Goal: Task Accomplishment & Management: Complete application form

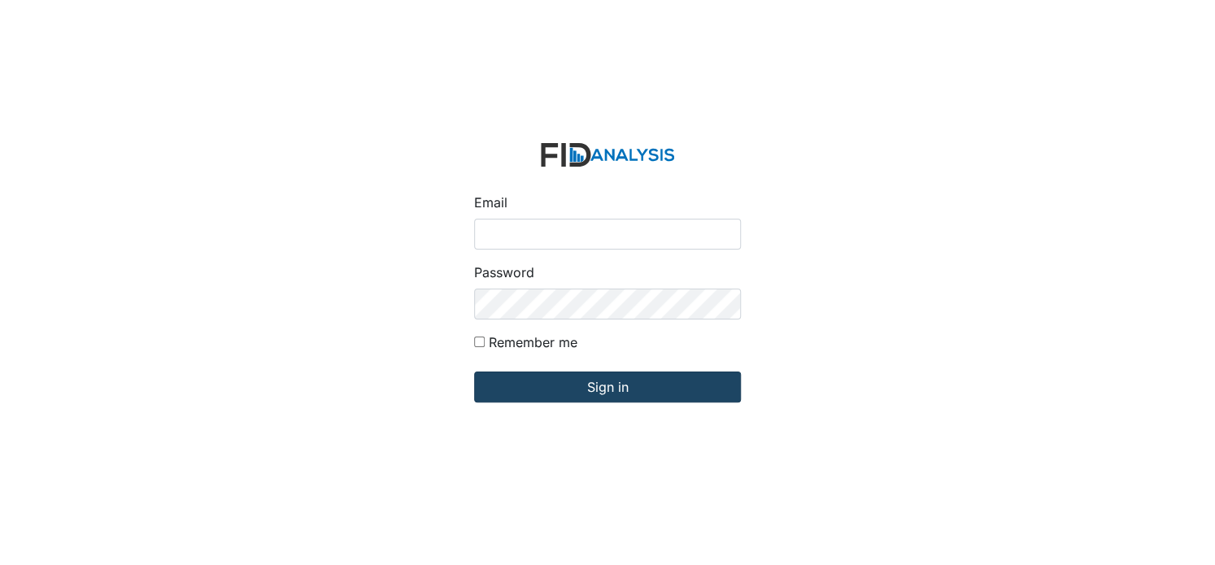
type input "[EMAIL_ADDRESS][DOMAIN_NAME]"
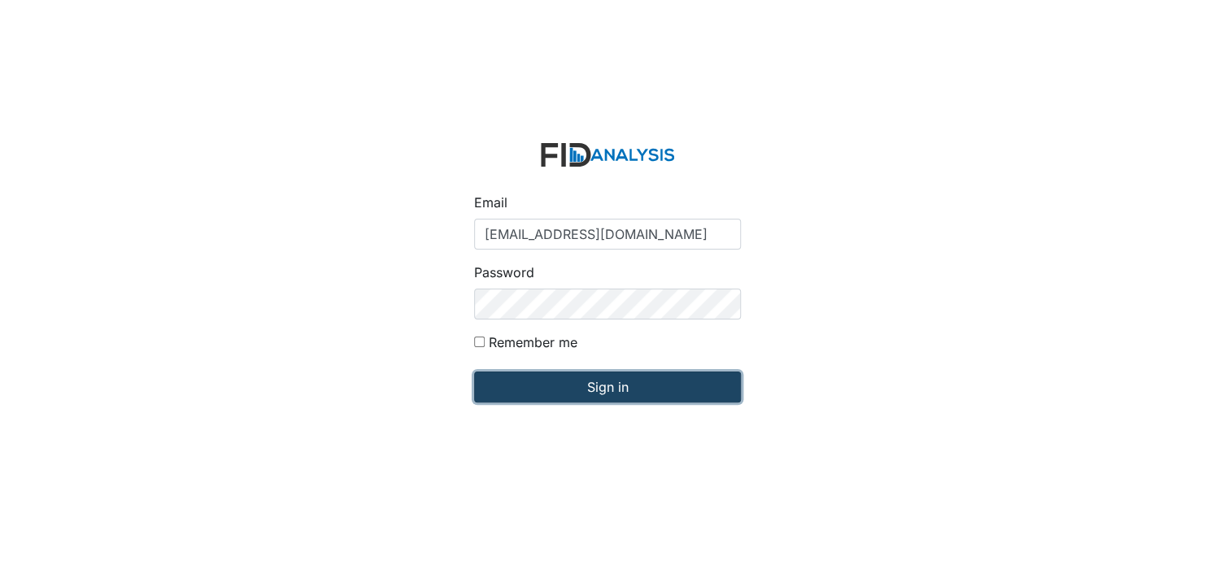
click at [559, 398] on input "Sign in" at bounding box center [607, 387] width 267 height 31
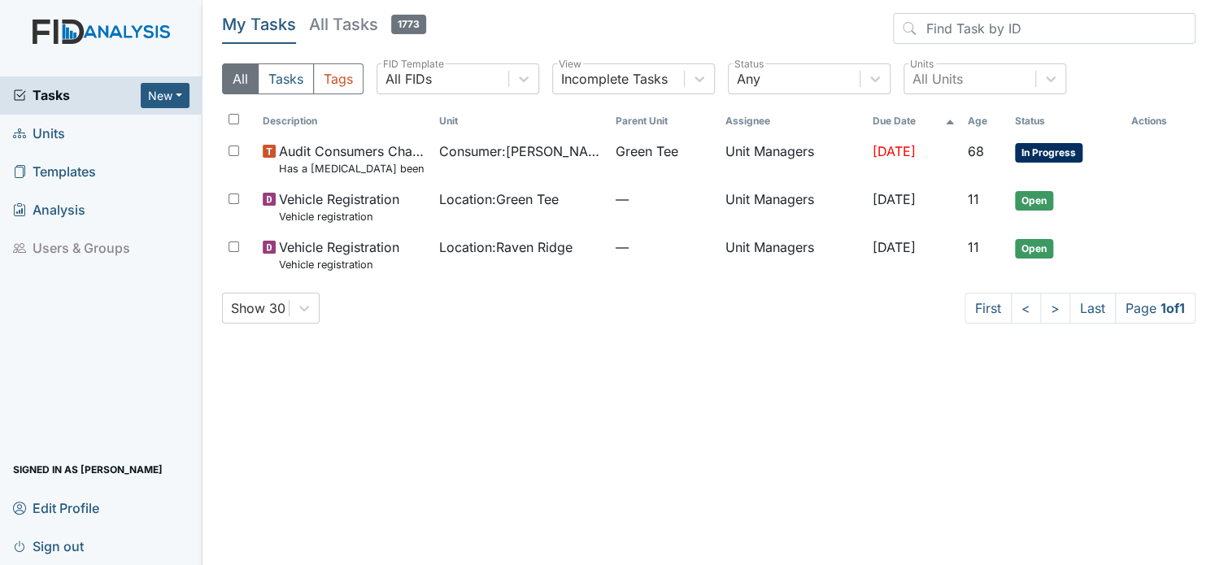
click at [37, 130] on span "Units" at bounding box center [39, 133] width 52 height 25
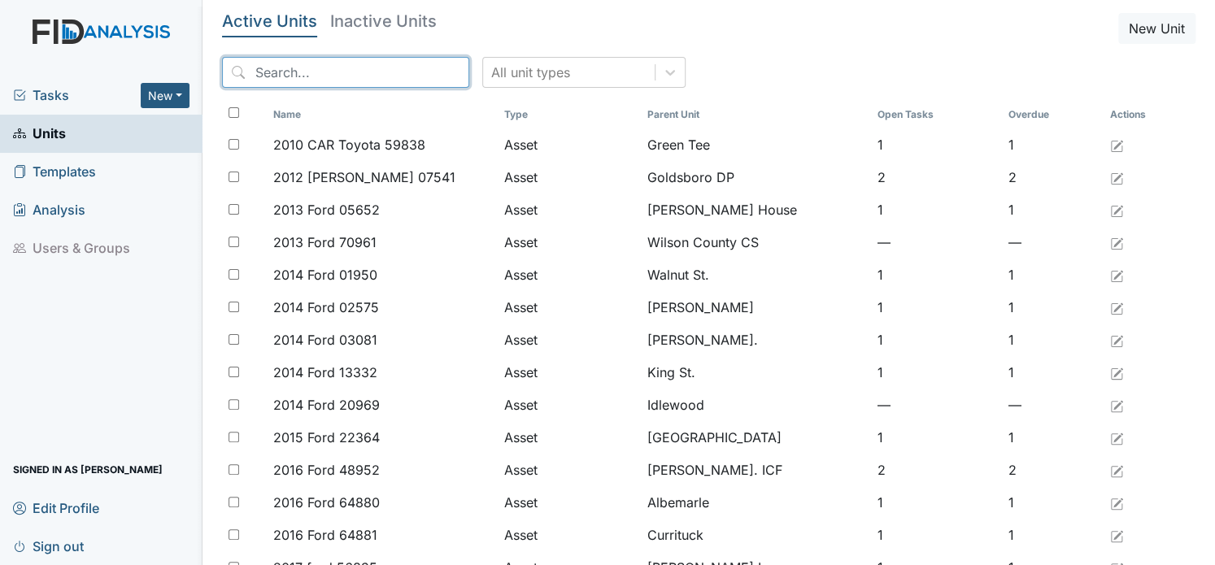
click at [296, 77] on input "search" at bounding box center [345, 72] width 247 height 31
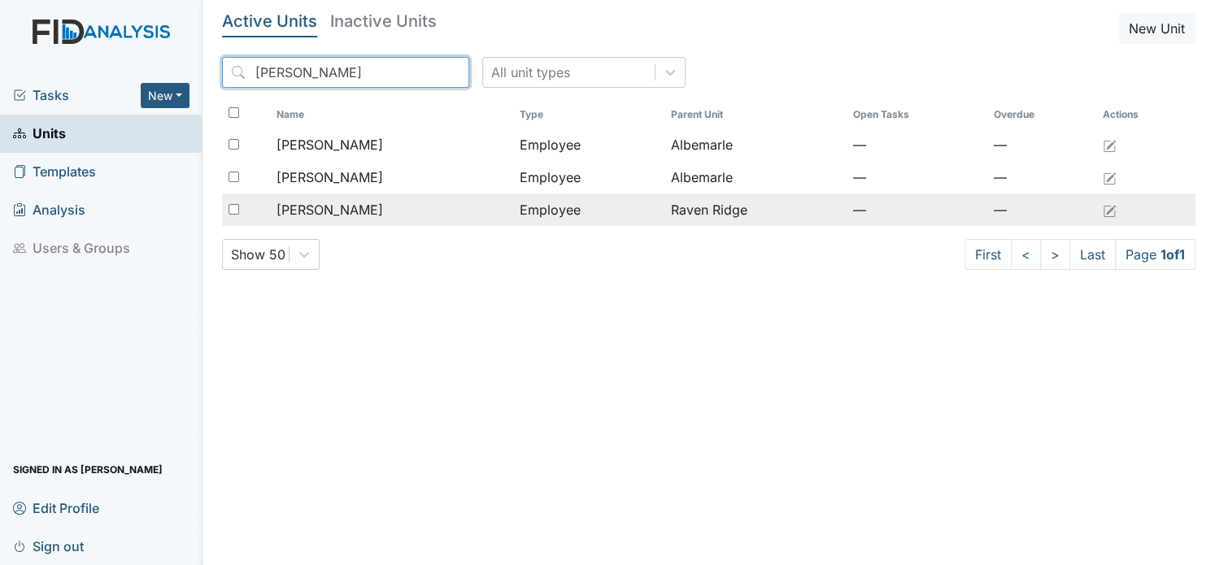
type input "Carol"
click at [348, 209] on span "[PERSON_NAME]" at bounding box center [329, 210] width 107 height 20
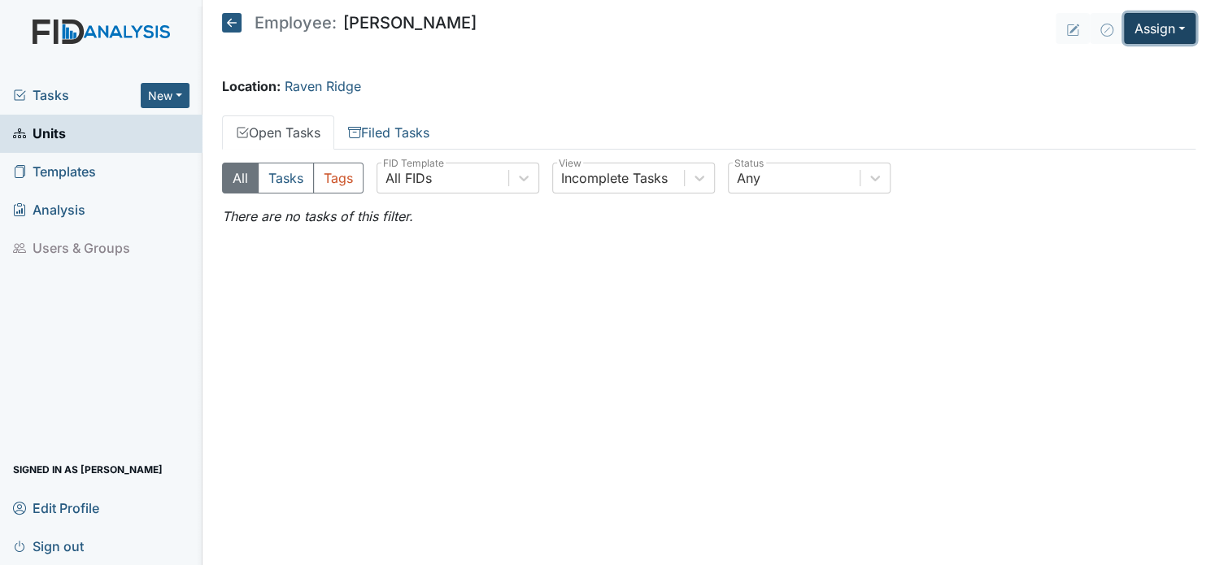
click at [1177, 33] on button "Assign" at bounding box center [1160, 28] width 72 height 31
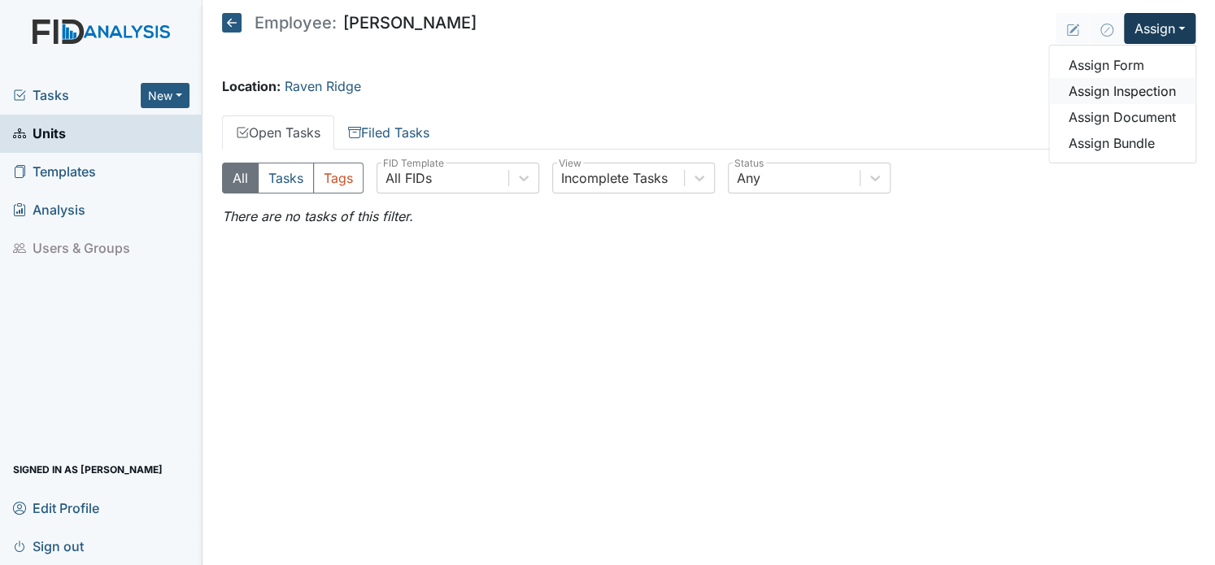
click at [1131, 89] on link "Assign Inspection" at bounding box center [1122, 91] width 146 height 26
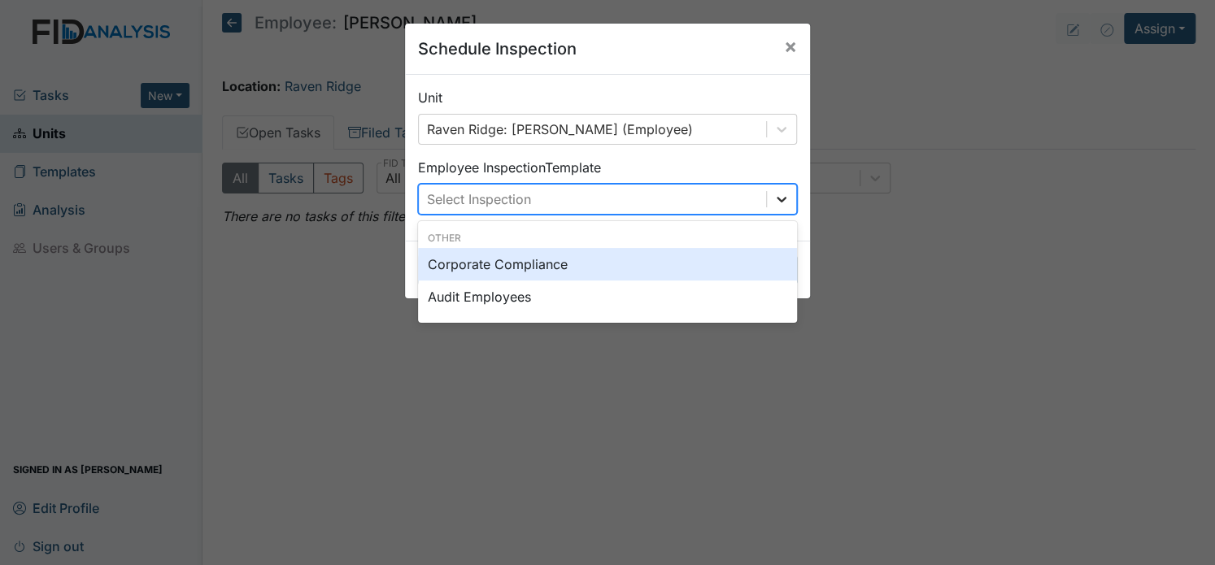
click at [777, 194] on icon at bounding box center [781, 199] width 16 height 16
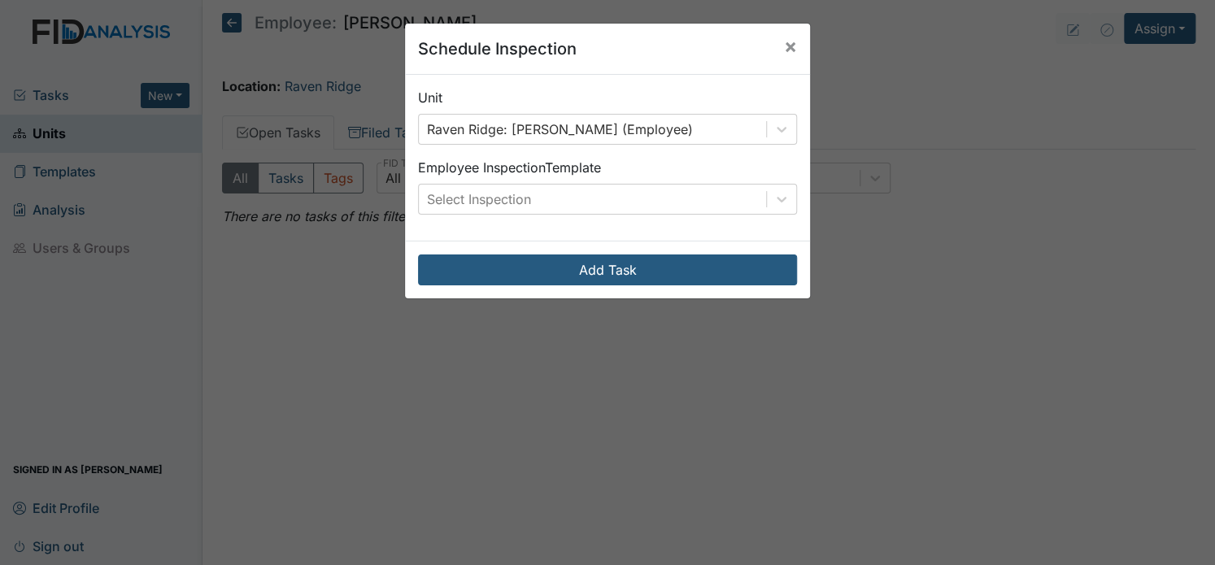
click at [852, 218] on div "Schedule Inspection × Unit Raven Ridge: Melchor, Carol (Employee) Employee Insp…" at bounding box center [607, 282] width 1215 height 565
click at [787, 46] on span "×" at bounding box center [790, 46] width 13 height 24
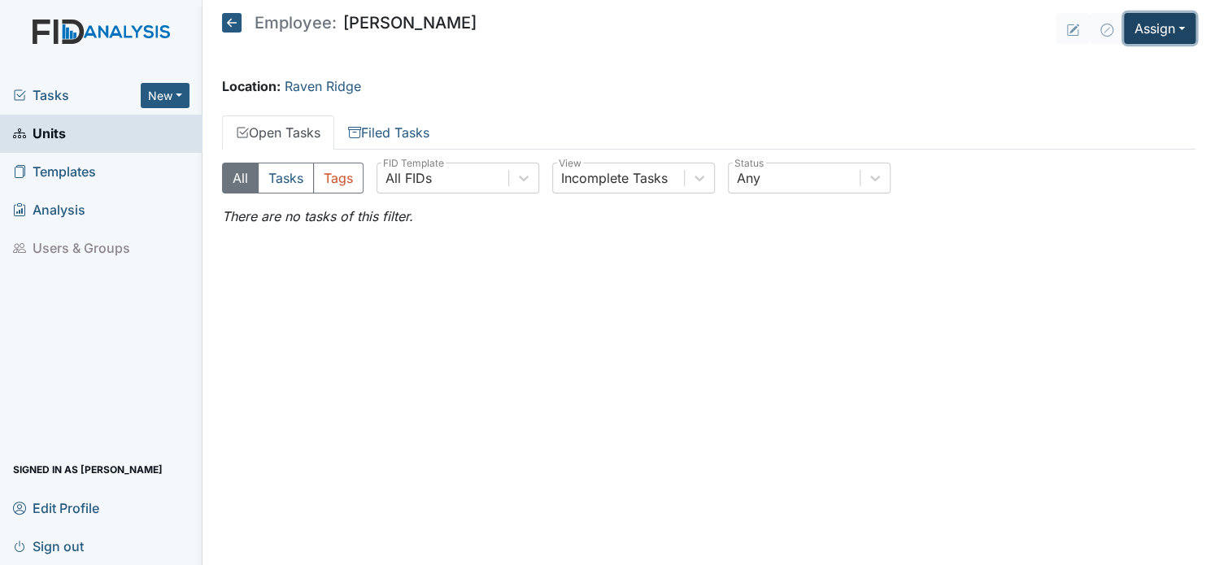
click at [1184, 23] on button "Assign" at bounding box center [1160, 28] width 72 height 31
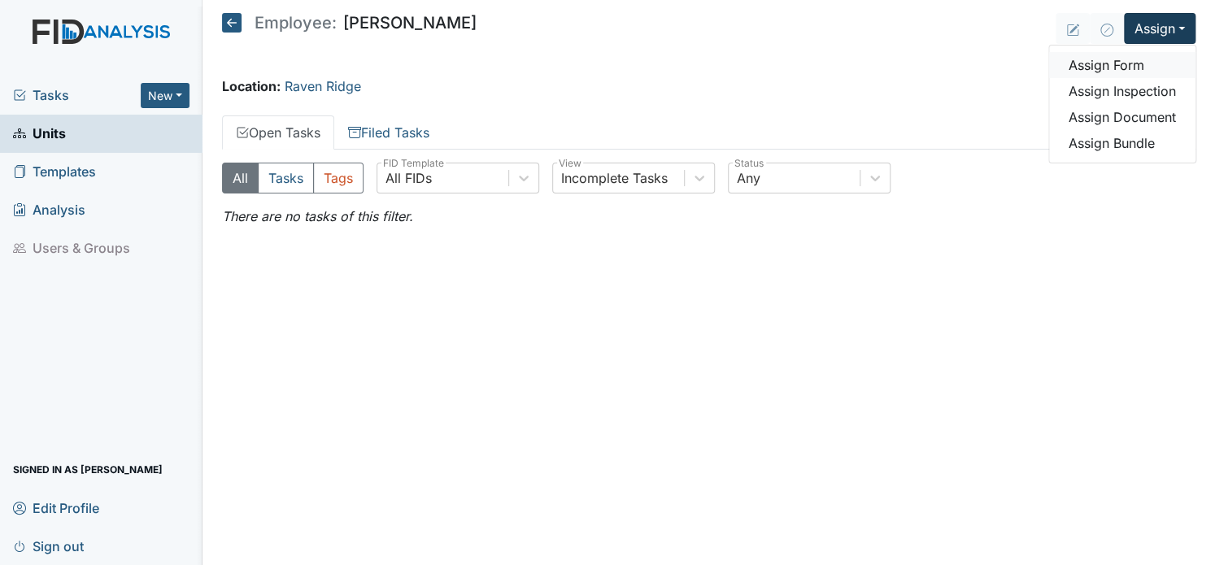
click at [1118, 71] on link "Assign Form" at bounding box center [1122, 65] width 146 height 26
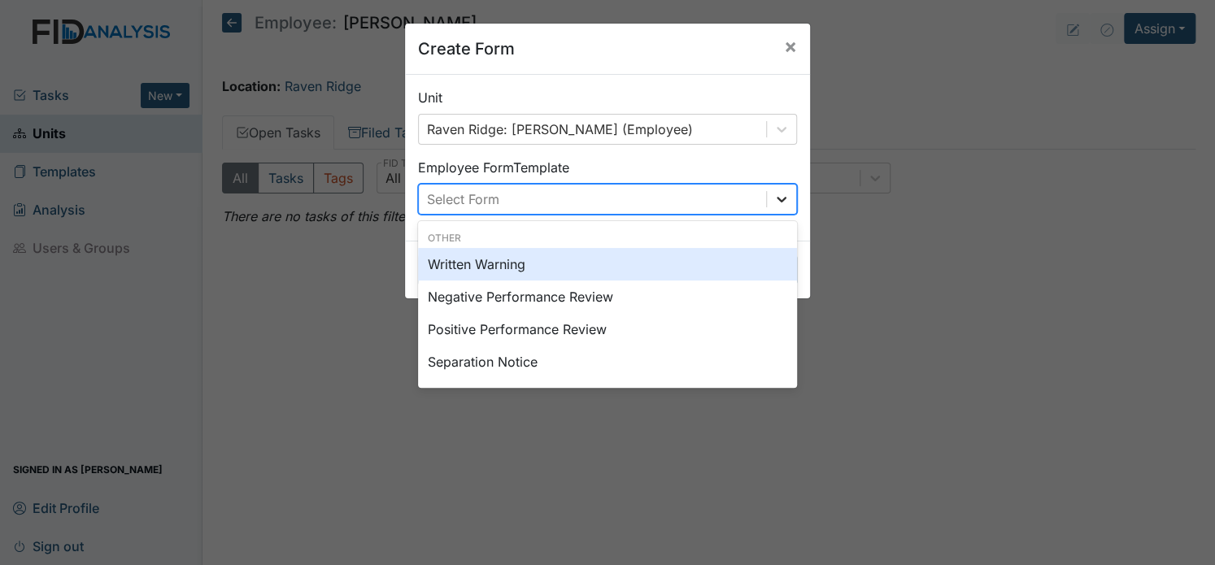
click at [777, 201] on icon at bounding box center [782, 200] width 10 height 6
click at [486, 263] on div "Written Warning" at bounding box center [607, 264] width 379 height 33
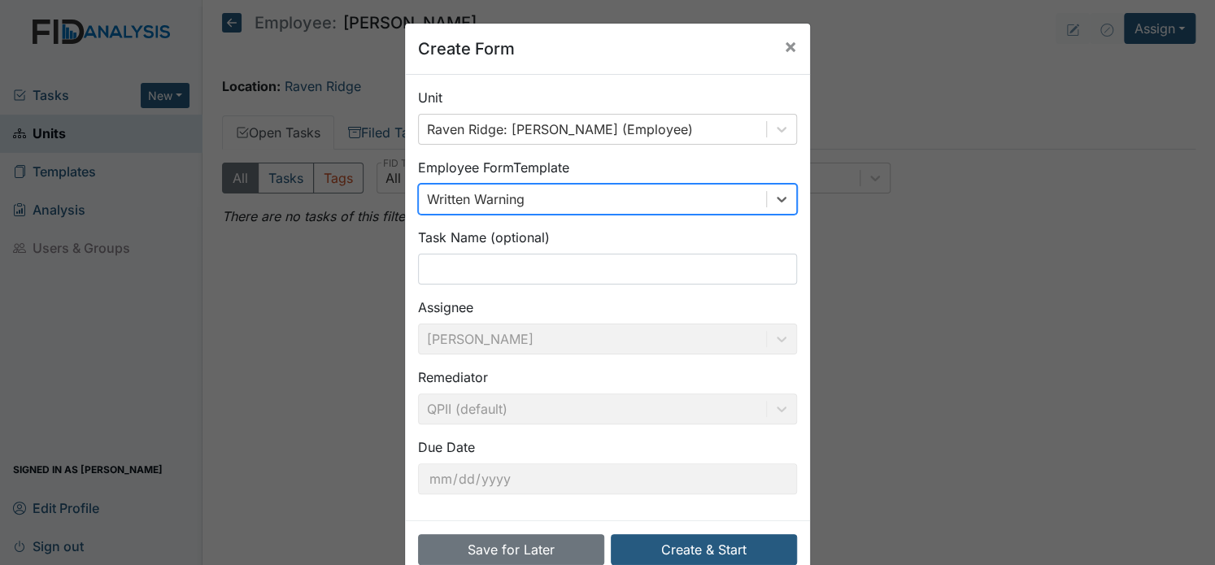
scroll to position [36, 0]
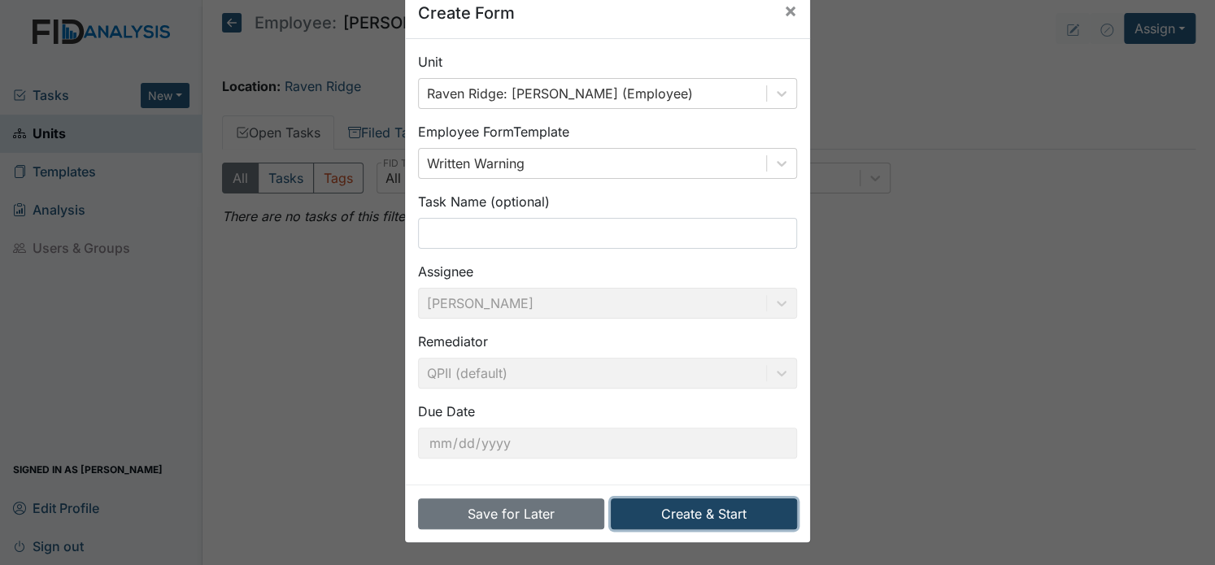
click at [660, 511] on button "Create & Start" at bounding box center [704, 513] width 186 height 31
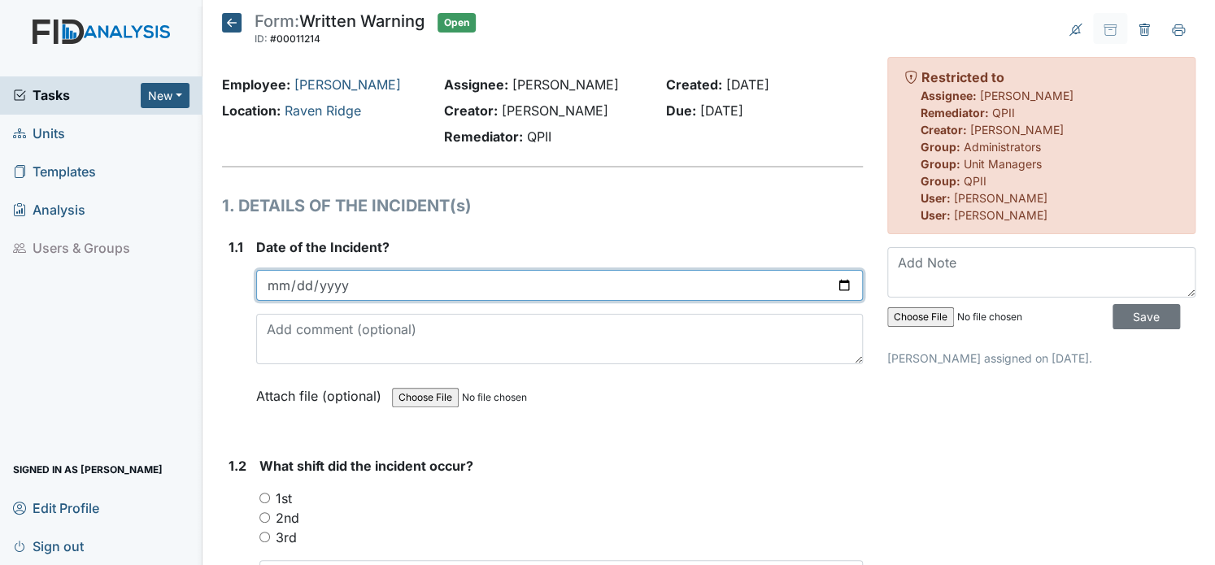
click at [270, 285] on input "date" at bounding box center [559, 285] width 607 height 31
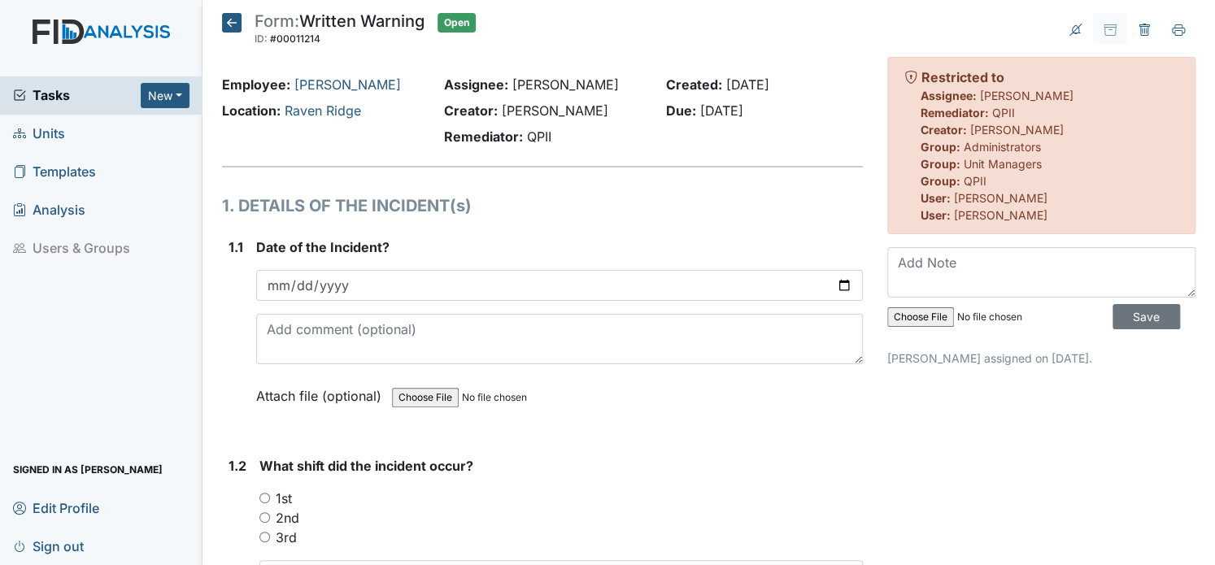
click at [267, 497] on input "1st" at bounding box center [264, 498] width 11 height 11
radio input "true"
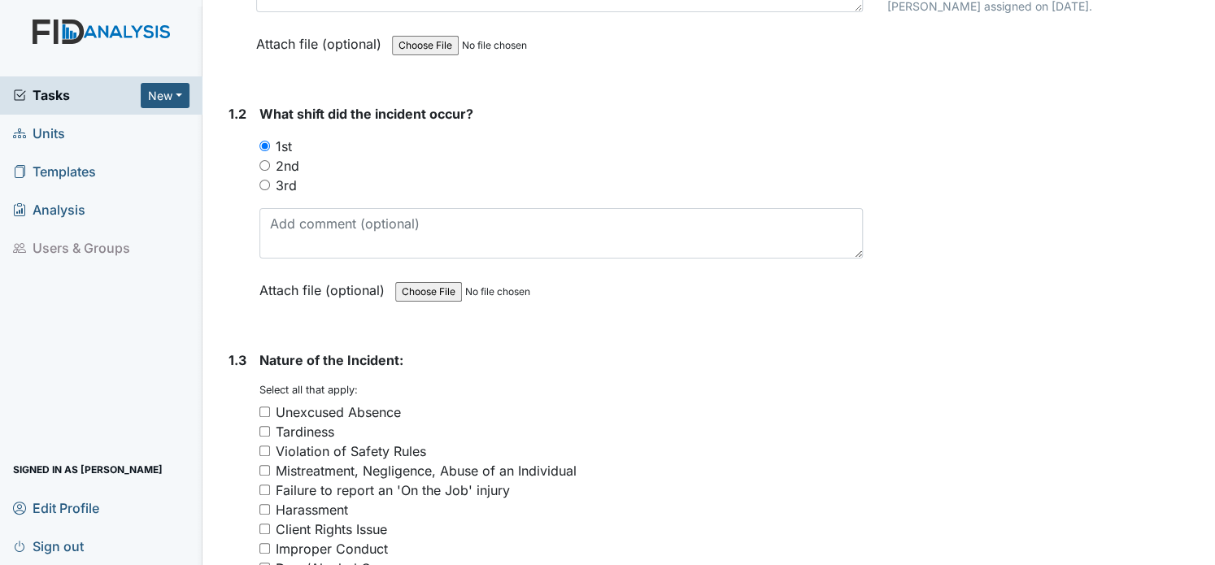
scroll to position [358, 0]
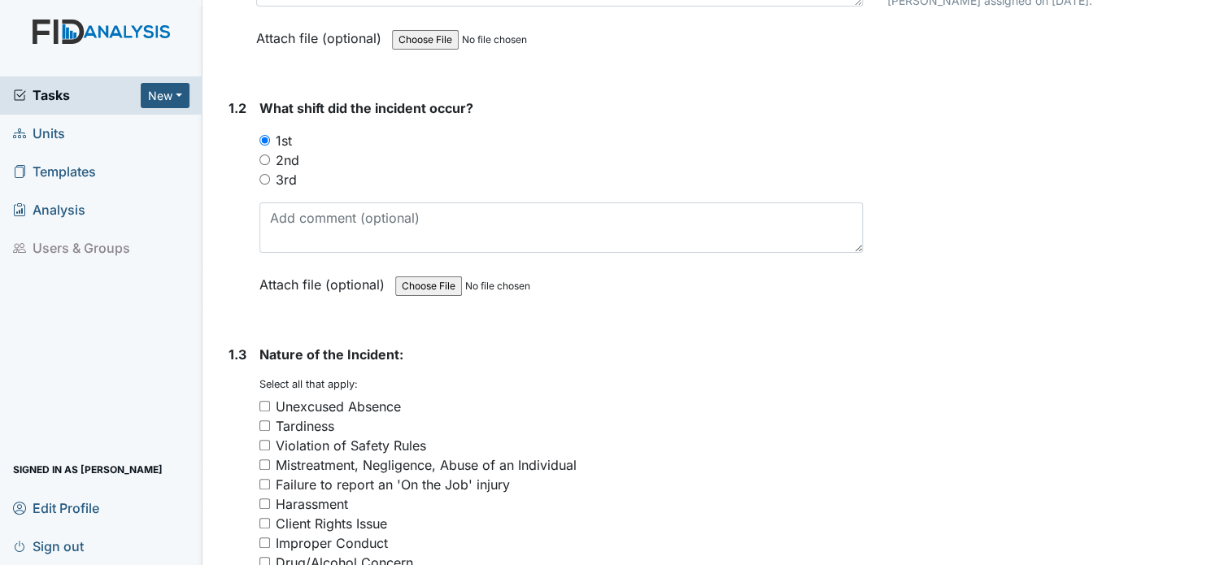
click at [261, 137] on input "1st" at bounding box center [264, 140] width 11 height 11
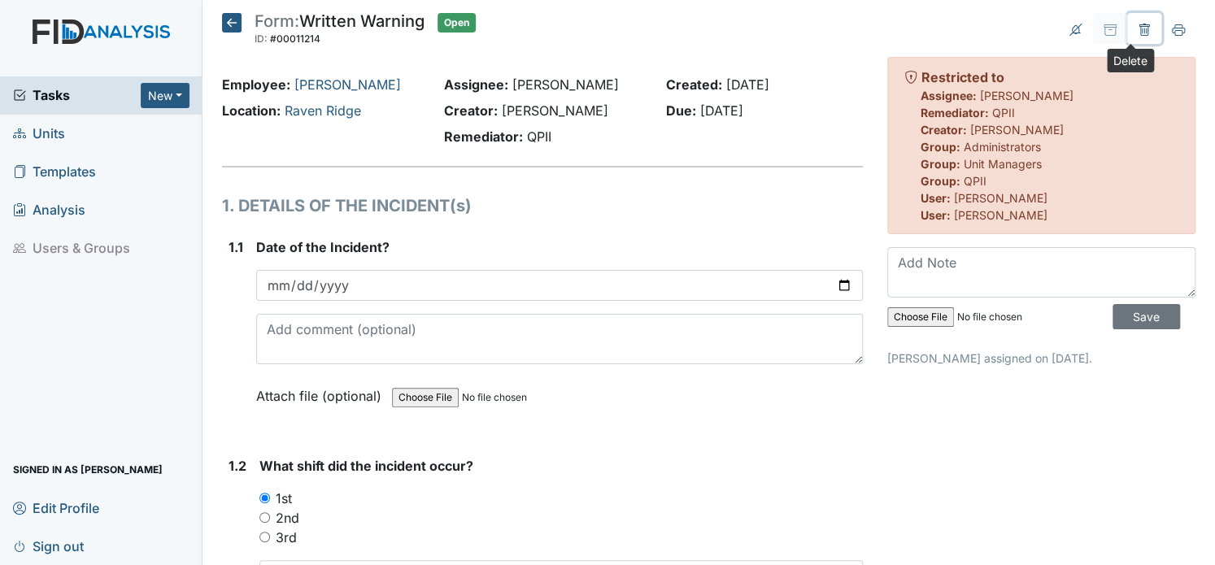
click at [1138, 30] on icon at bounding box center [1144, 30] width 13 height 13
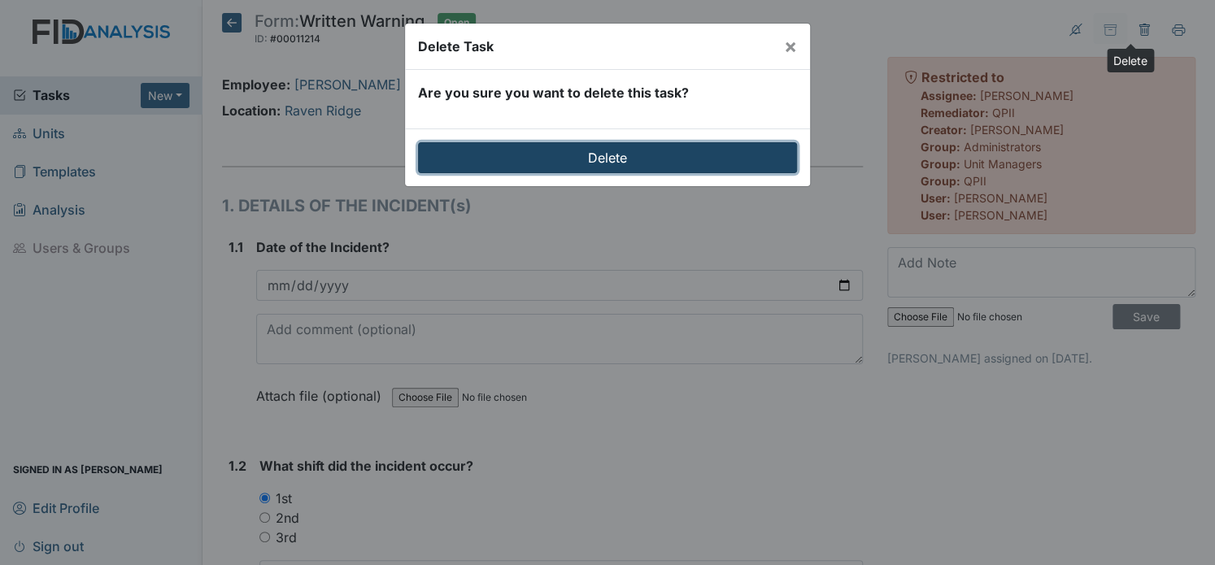
click at [738, 146] on input "Delete" at bounding box center [607, 157] width 379 height 31
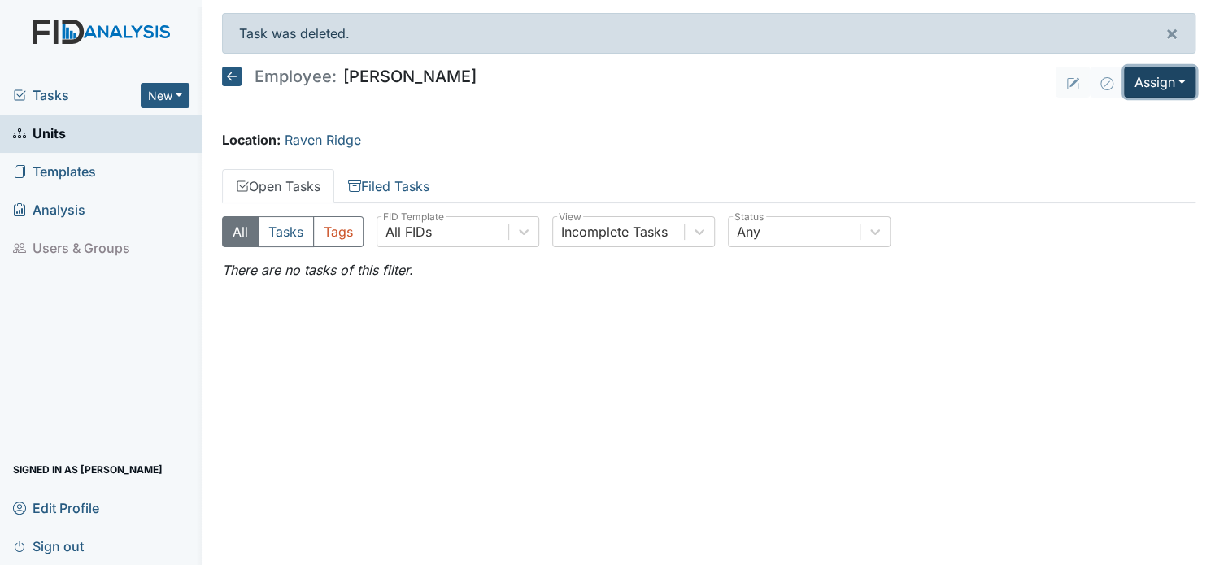
click at [1183, 87] on button "Assign" at bounding box center [1160, 82] width 72 height 31
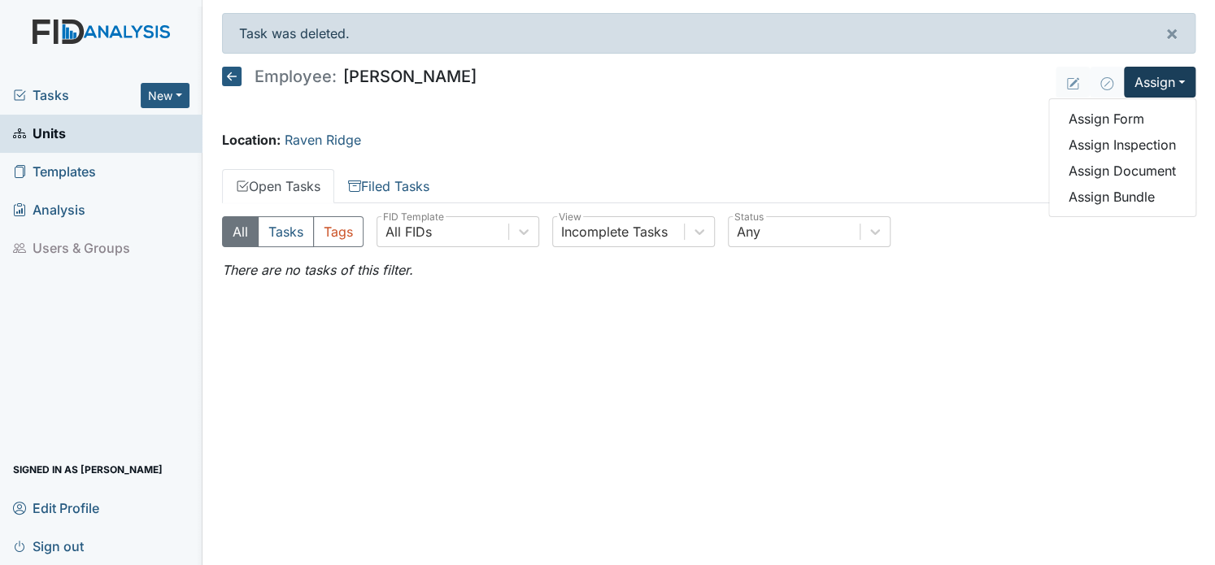
click at [914, 145] on div "Location: [GEOGRAPHIC_DATA]" at bounding box center [708, 140] width 973 height 20
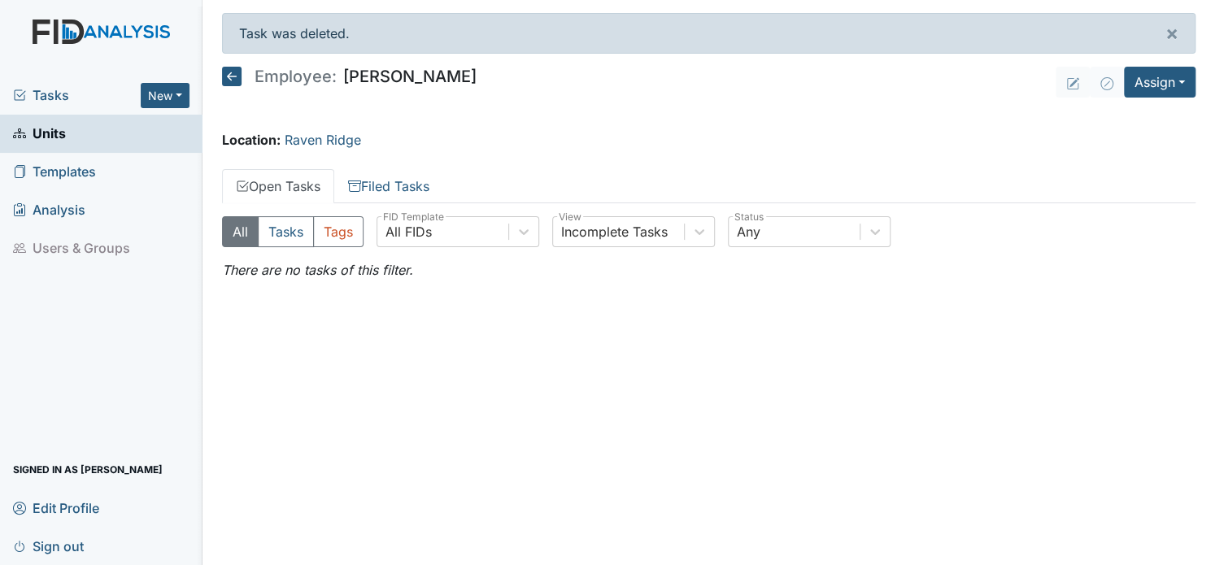
click at [875, 132] on div "Location: Raven Ridge" at bounding box center [708, 140] width 973 height 20
click at [67, 137] on link "Units" at bounding box center [101, 134] width 202 height 38
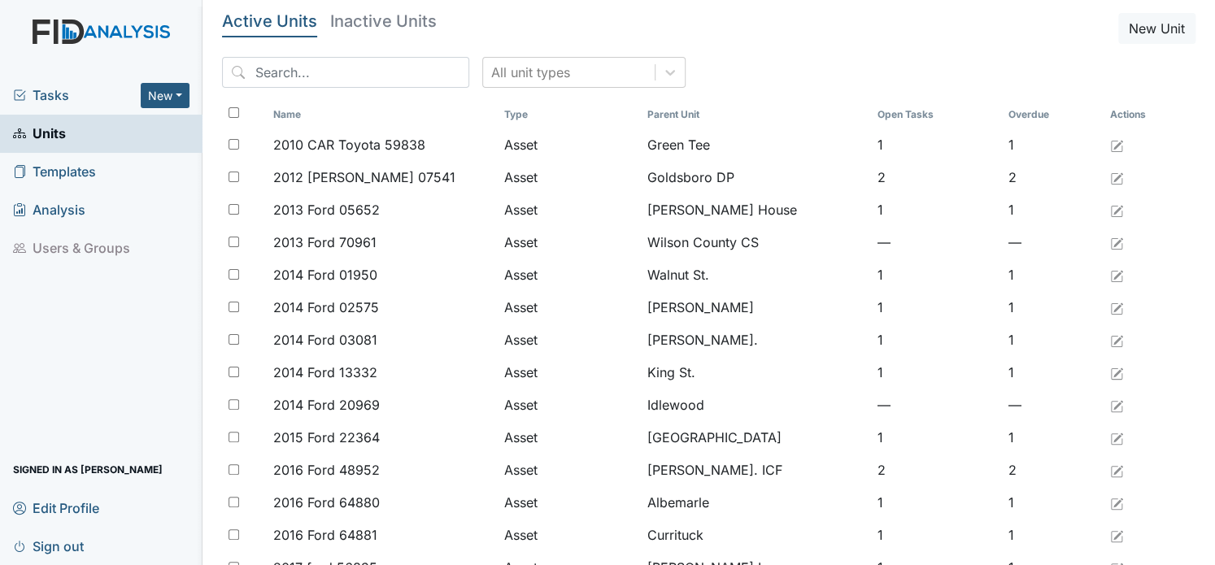
click at [67, 137] on link "Units" at bounding box center [101, 134] width 202 height 38
click at [383, 82] on input "search" at bounding box center [345, 72] width 247 height 31
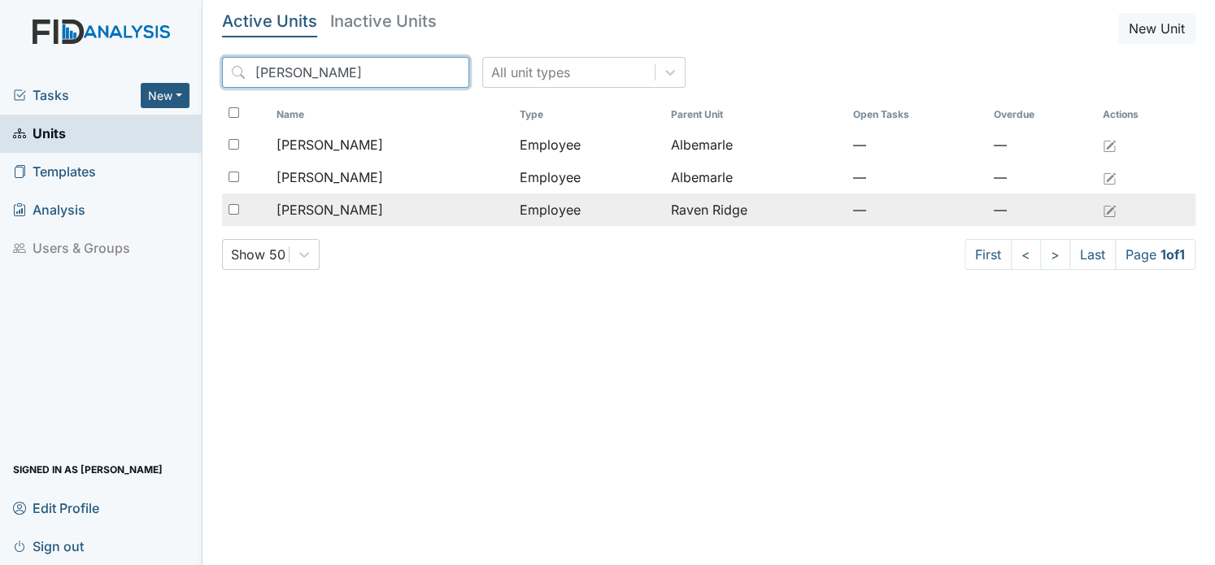
type input "[PERSON_NAME]"
click at [362, 209] on span "[PERSON_NAME]" at bounding box center [329, 210] width 107 height 20
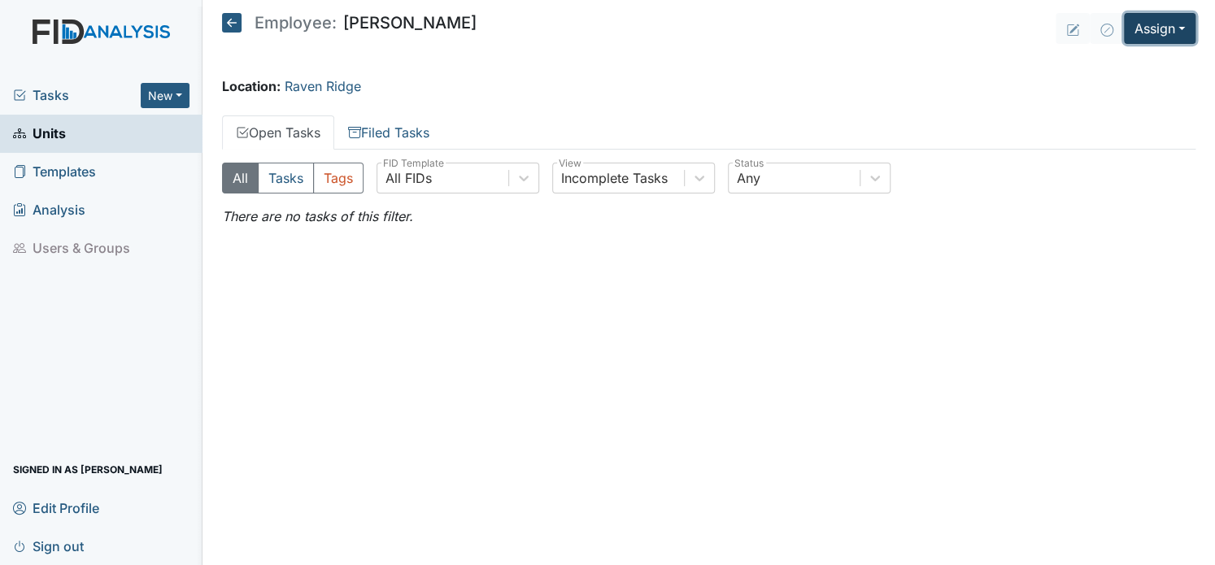
click at [1179, 32] on button "Assign" at bounding box center [1160, 28] width 72 height 31
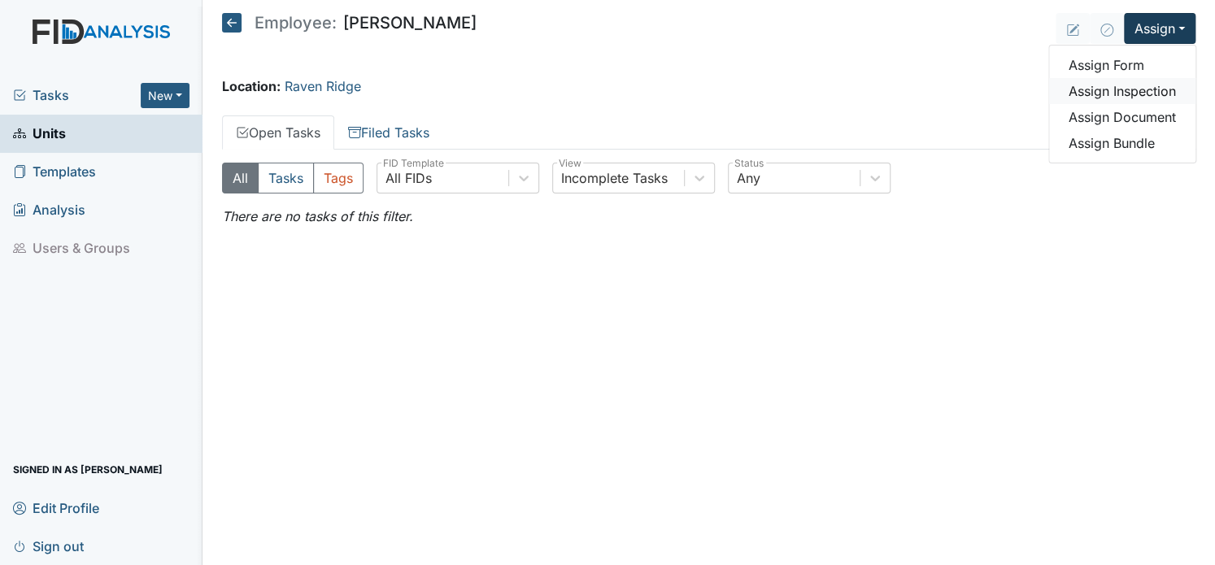
click at [1152, 92] on link "Assign Inspection" at bounding box center [1122, 91] width 146 height 26
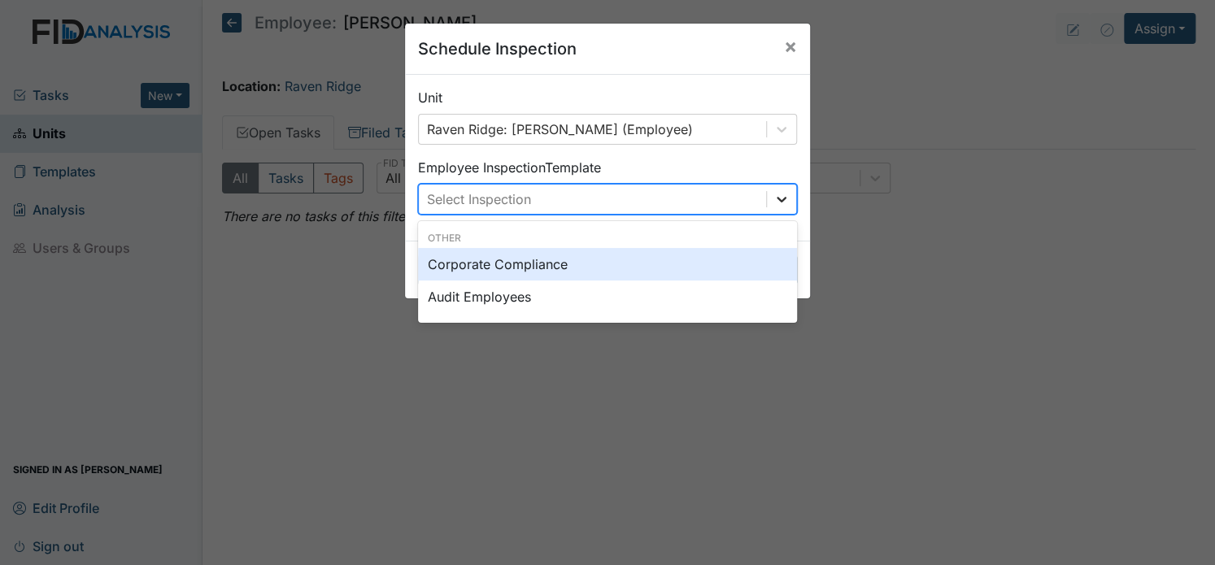
click at [777, 198] on icon at bounding box center [782, 200] width 10 height 6
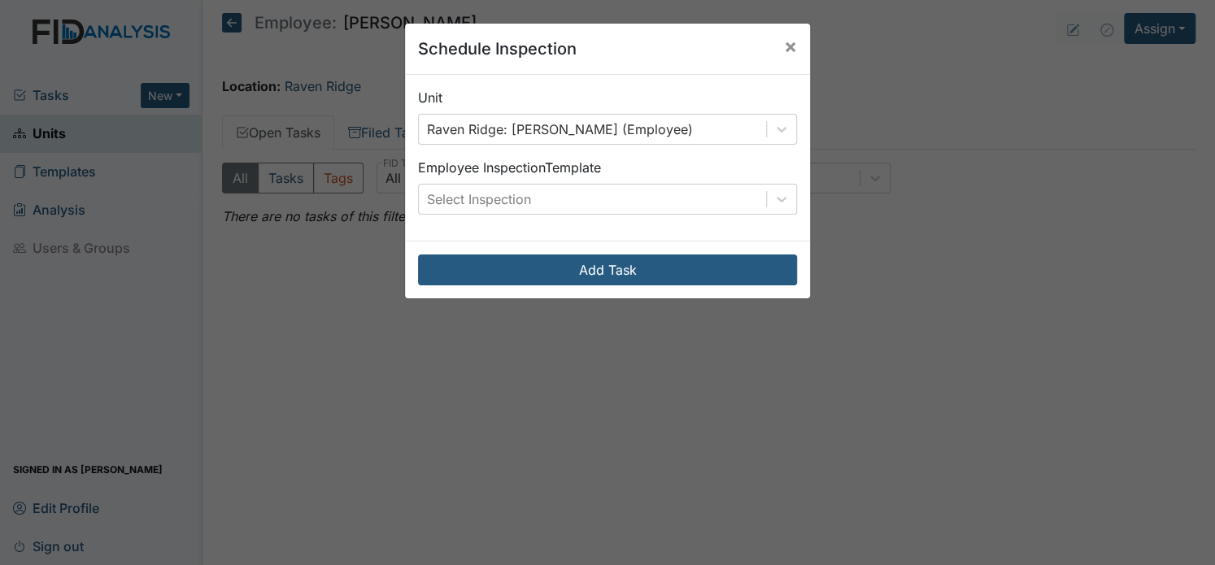
click at [935, 92] on div "Schedule Inspection × Unit Raven Ridge: Melchor, Carol (Employee) Employee Insp…" at bounding box center [607, 282] width 1215 height 565
click at [784, 43] on span "×" at bounding box center [790, 46] width 13 height 24
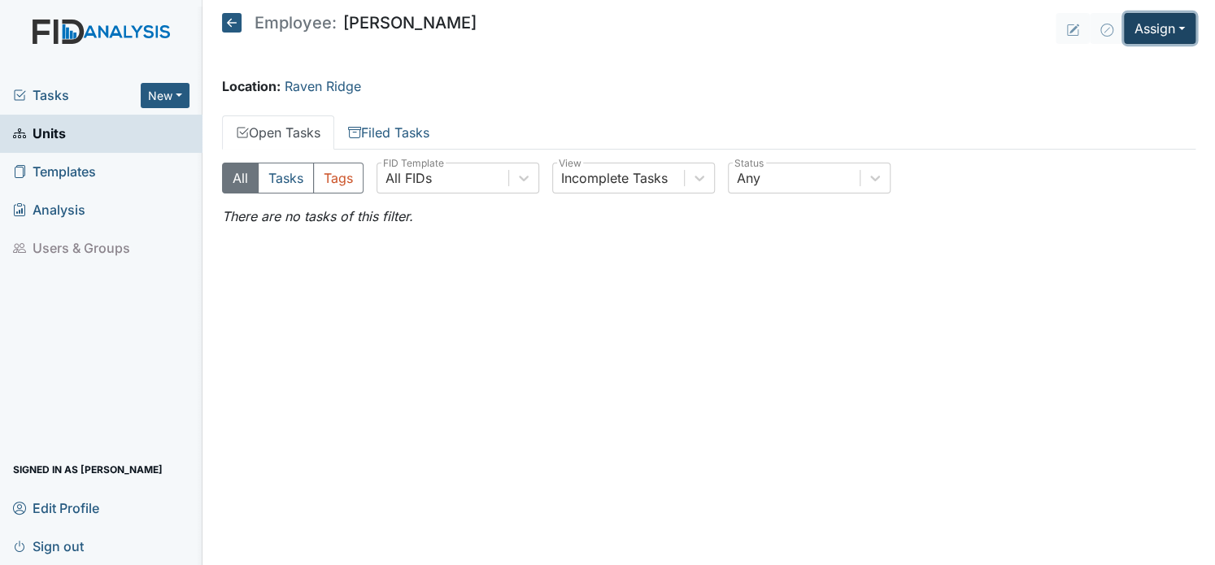
click at [1179, 28] on button "Assign" at bounding box center [1160, 28] width 72 height 31
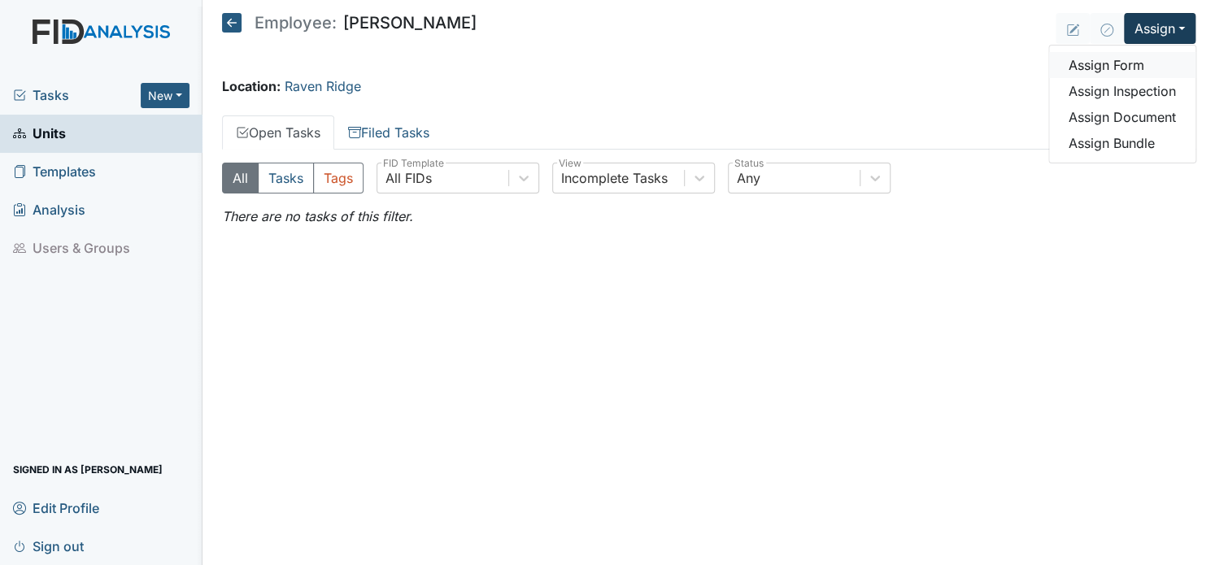
click at [1129, 58] on link "Assign Form" at bounding box center [1122, 65] width 146 height 26
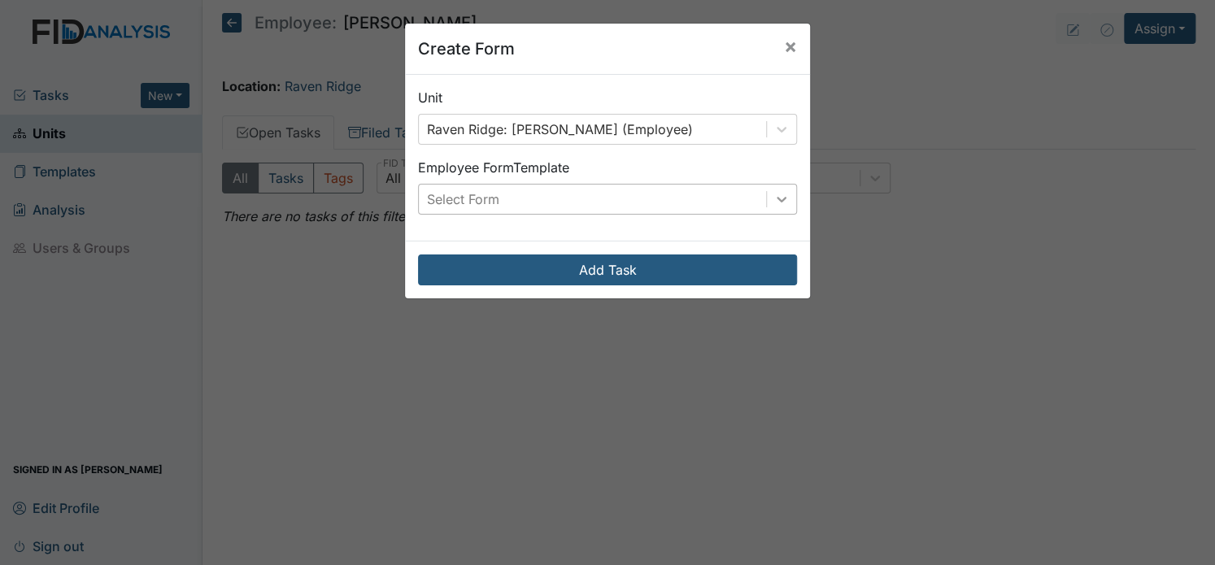
click at [773, 202] on icon at bounding box center [781, 199] width 16 height 16
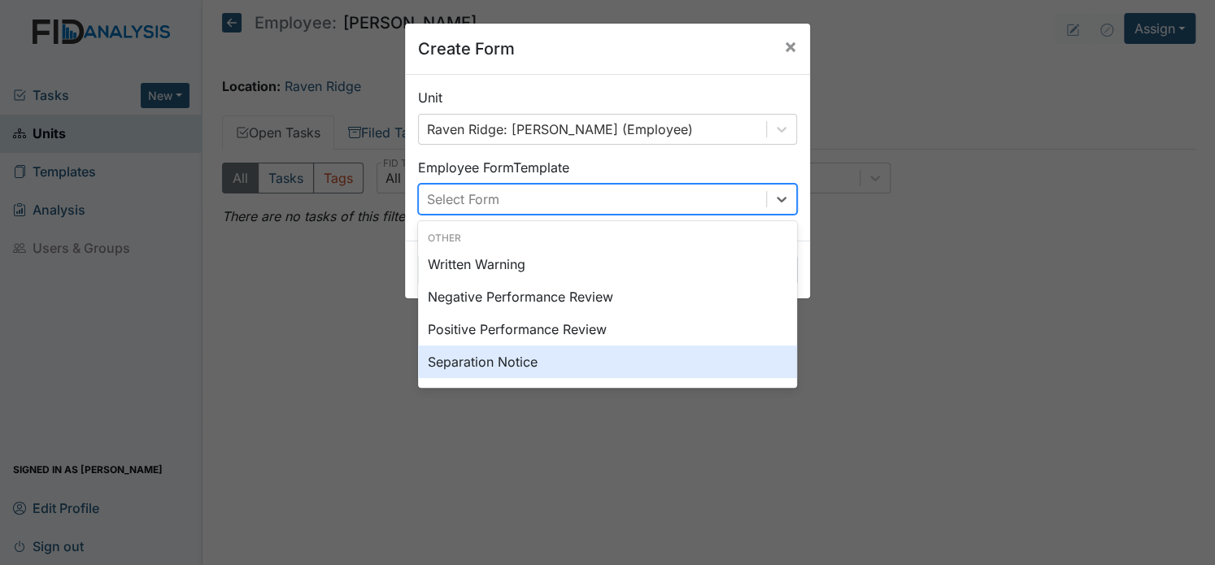
click at [520, 347] on div "Separation Notice" at bounding box center [607, 362] width 379 height 33
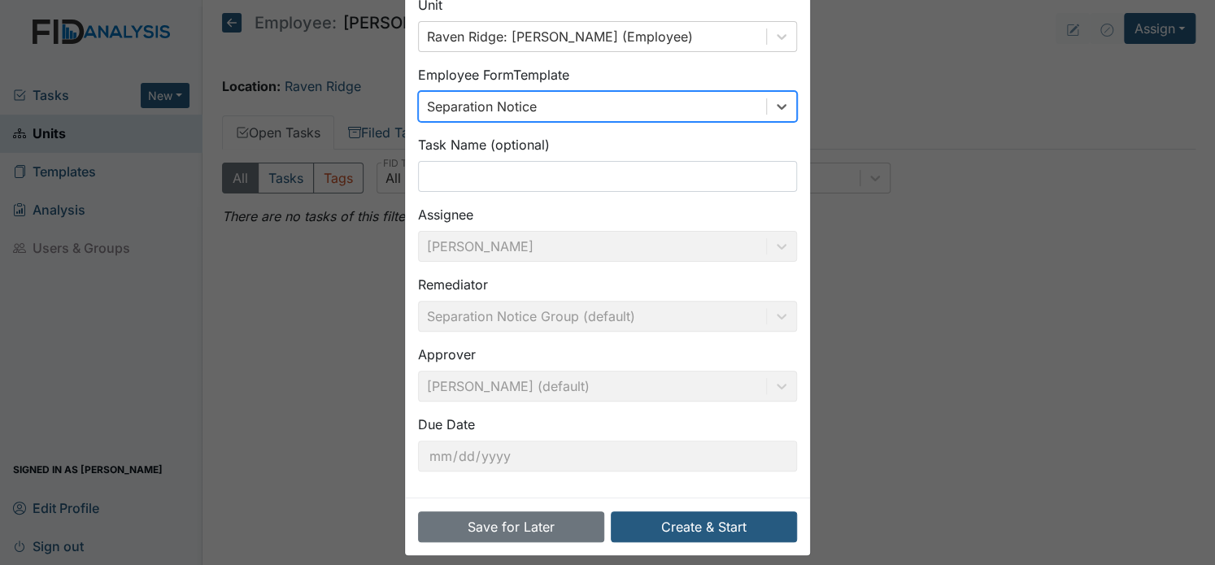
scroll to position [105, 0]
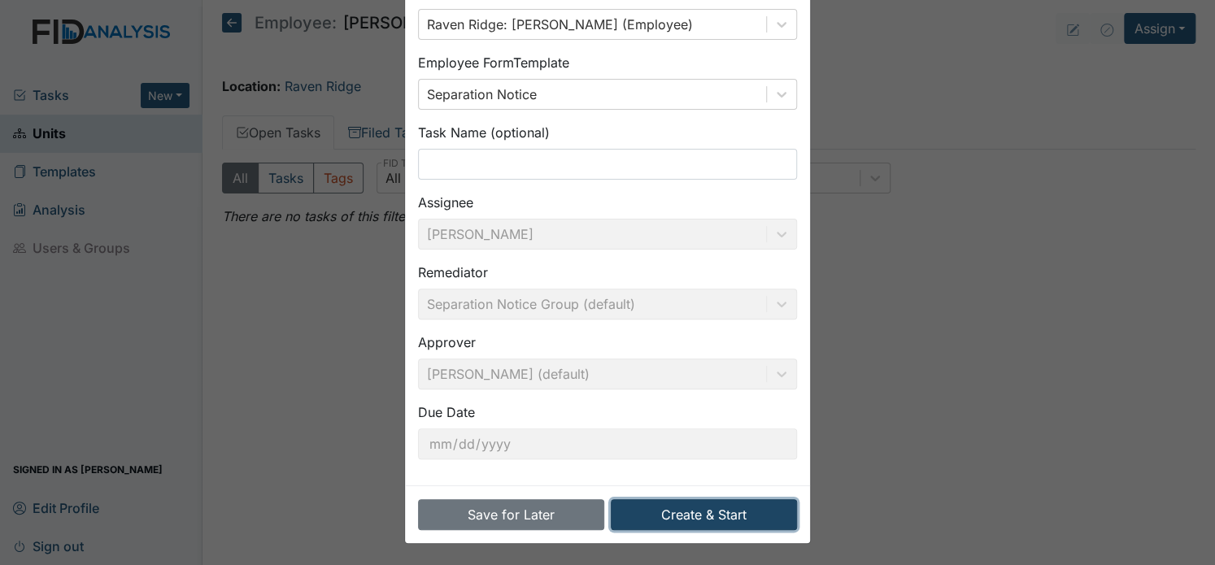
click at [742, 514] on button "Create & Start" at bounding box center [704, 514] width 186 height 31
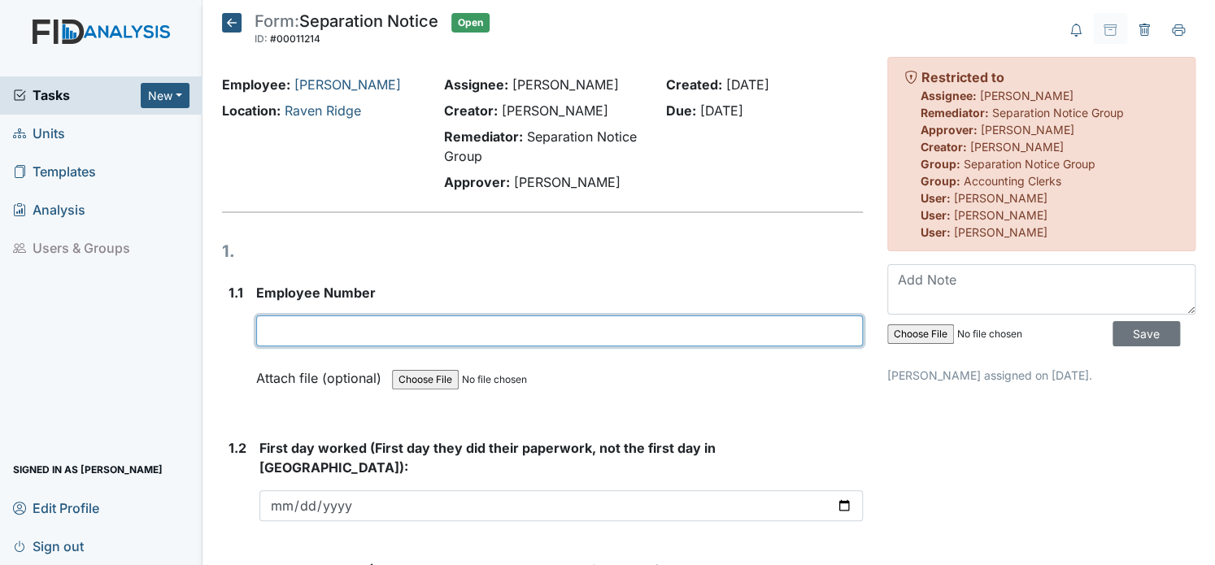
click at [411, 337] on input "text" at bounding box center [559, 331] width 607 height 31
type input "10318"
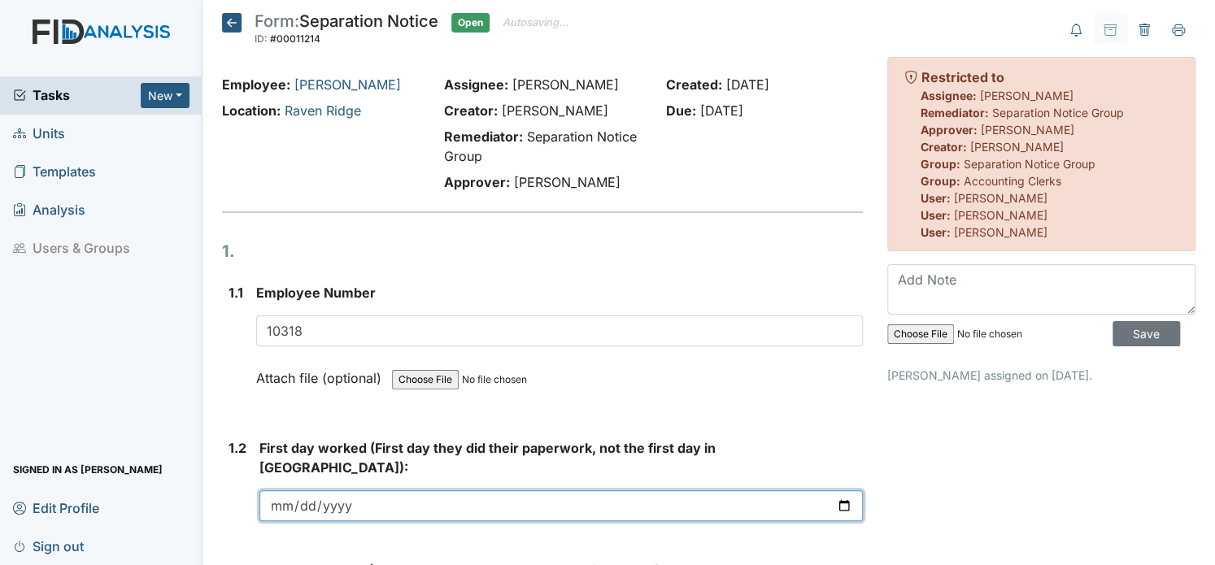
click at [276, 490] on input "date" at bounding box center [560, 505] width 603 height 31
type input "[DATE]"
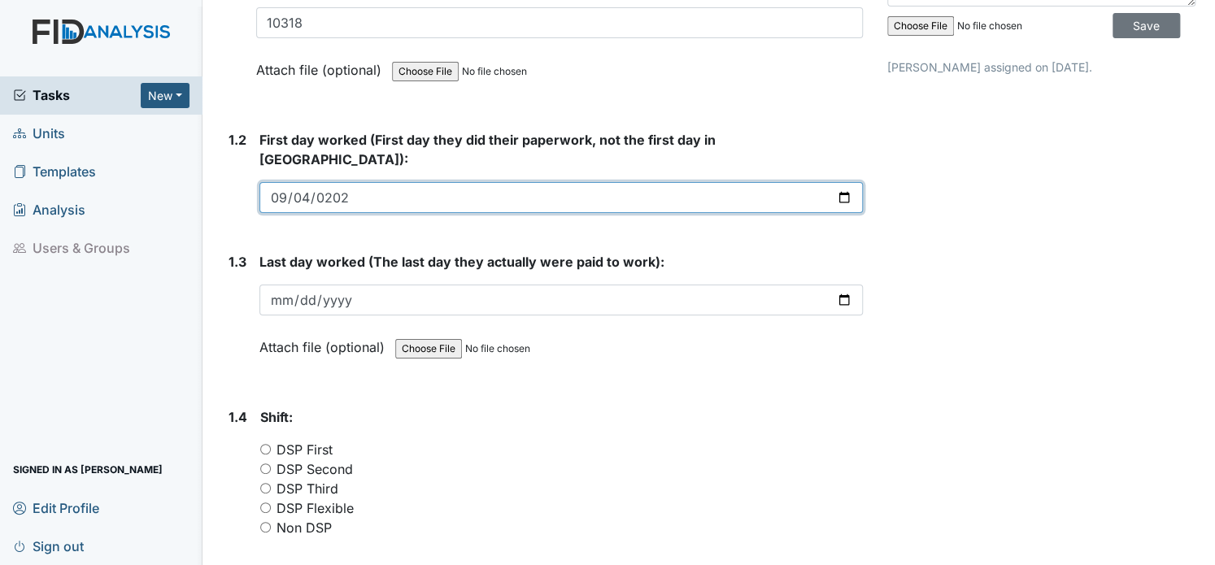
scroll to position [325, 0]
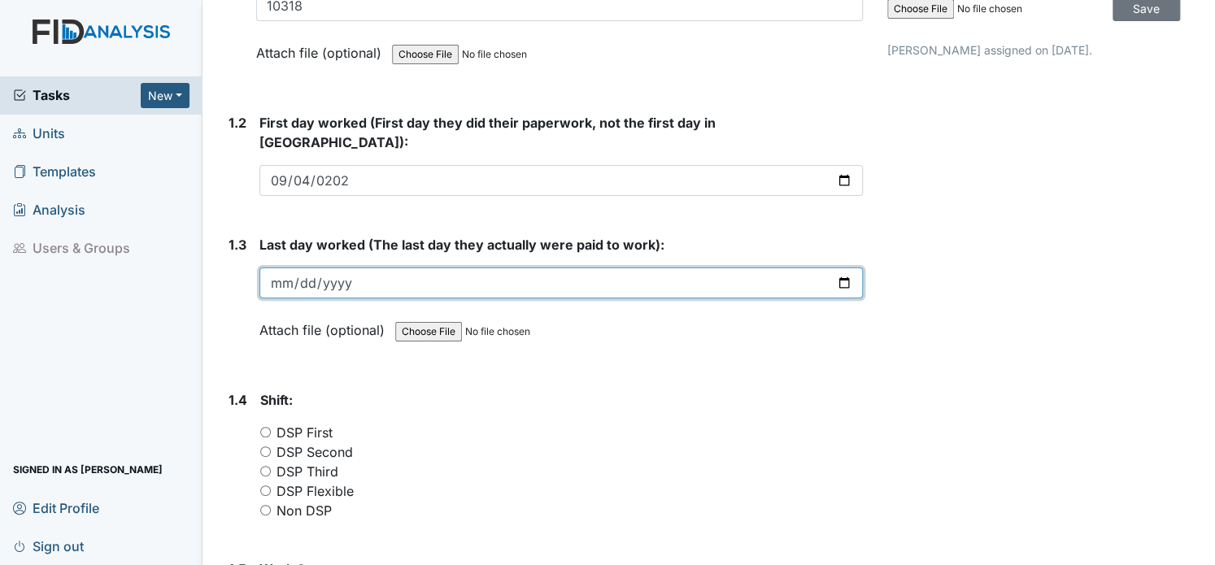
click at [277, 268] on input "date" at bounding box center [560, 283] width 603 height 31
type input "2025-10-07"
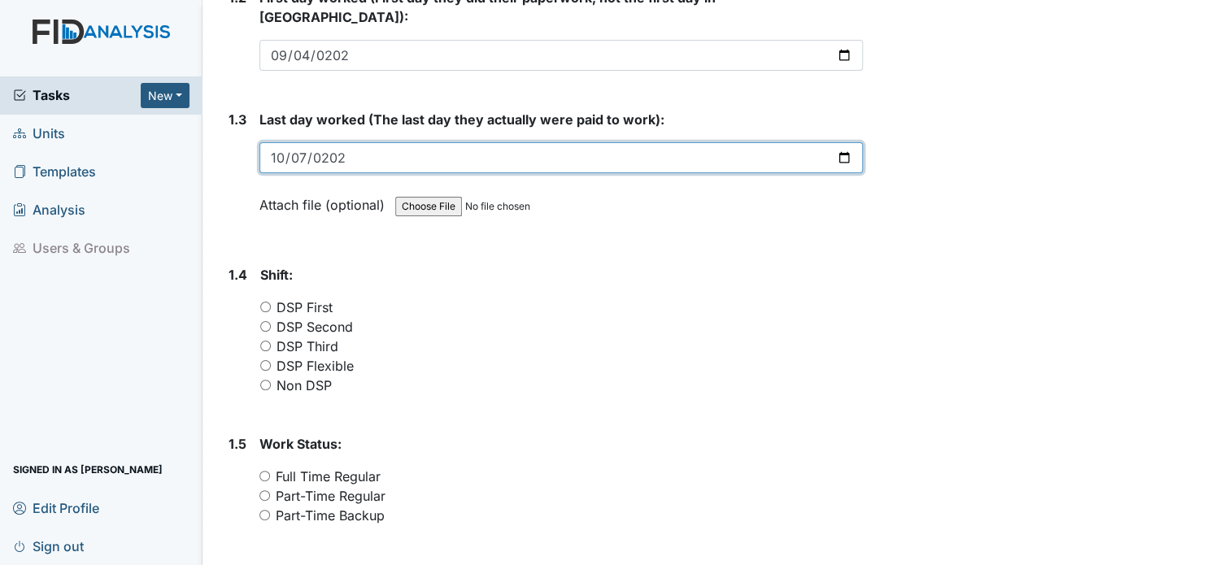
scroll to position [488, 0]
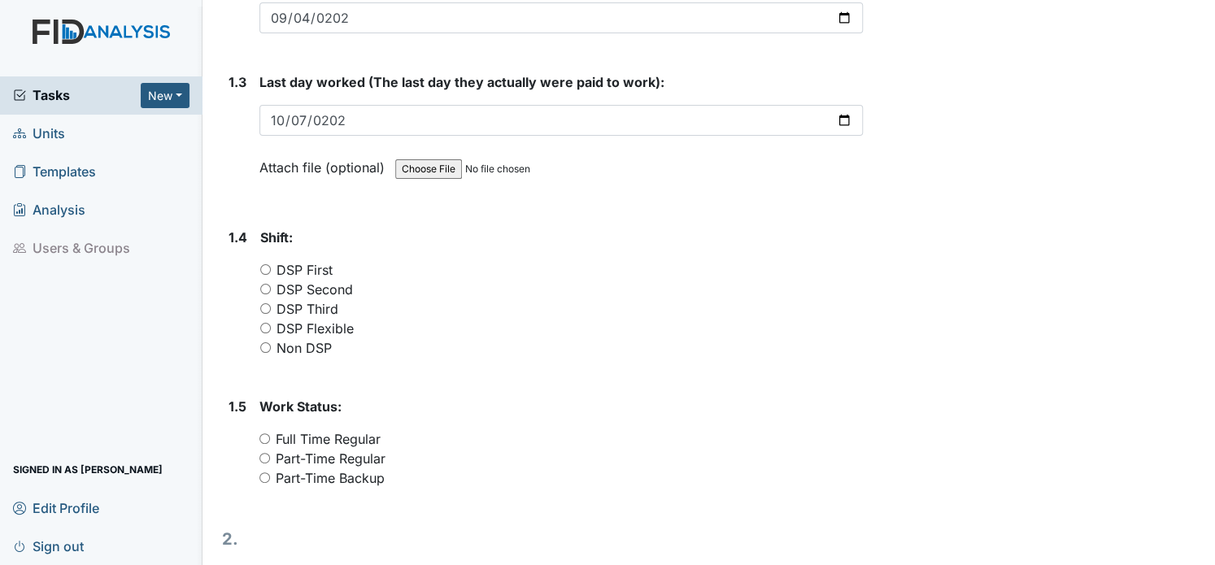
click at [266, 264] on input "DSP First" at bounding box center [265, 269] width 11 height 11
radio input "true"
click at [263, 433] on input "Full Time Regular" at bounding box center [264, 438] width 11 height 11
radio input "true"
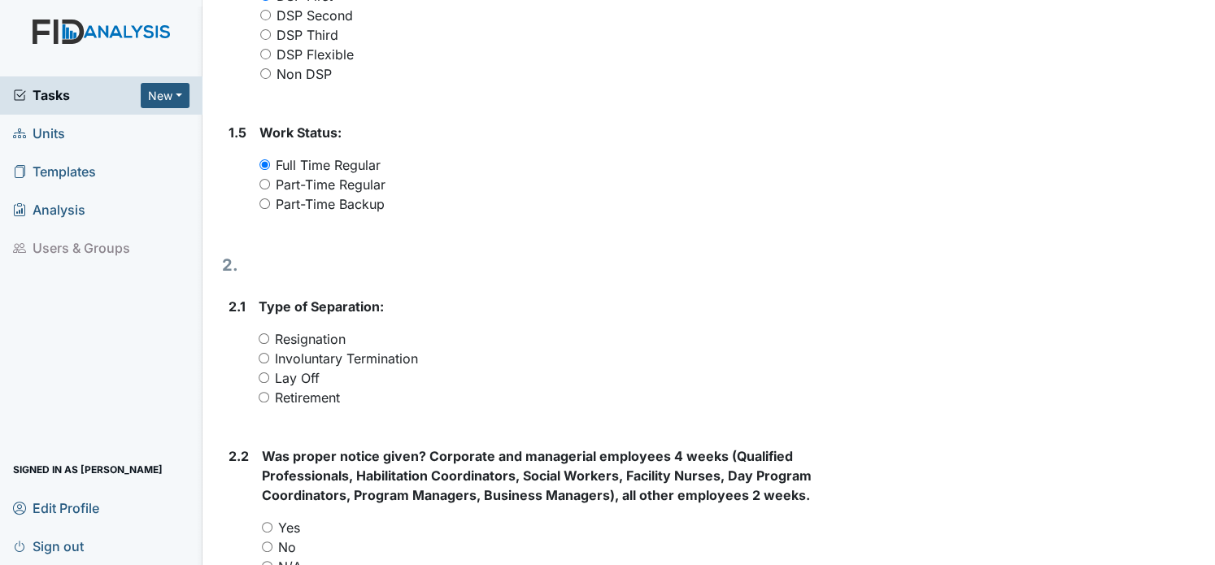
scroll to position [846, 0]
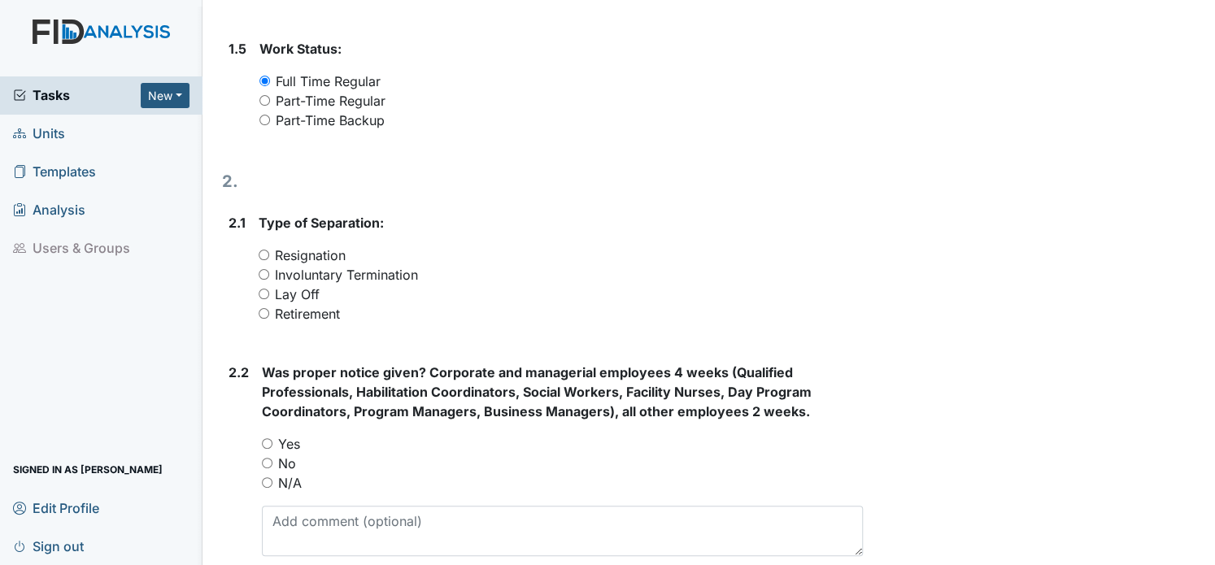
click at [268, 250] on input "Resignation" at bounding box center [264, 255] width 11 height 11
radio input "true"
click at [265, 458] on input "No" at bounding box center [267, 463] width 11 height 11
radio input "true"
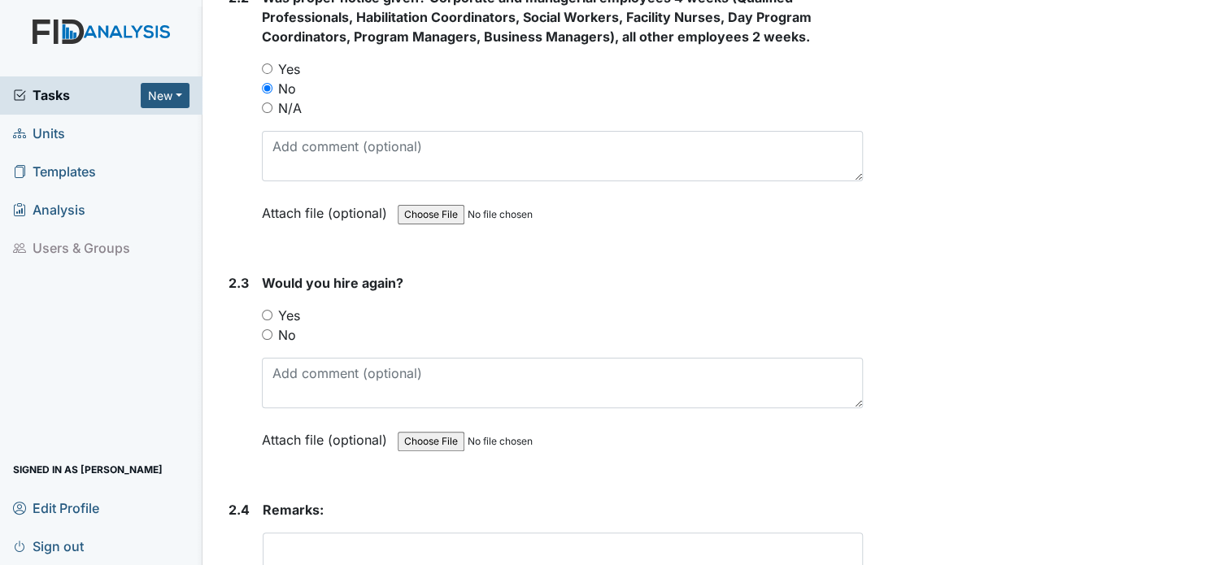
scroll to position [1236, 0]
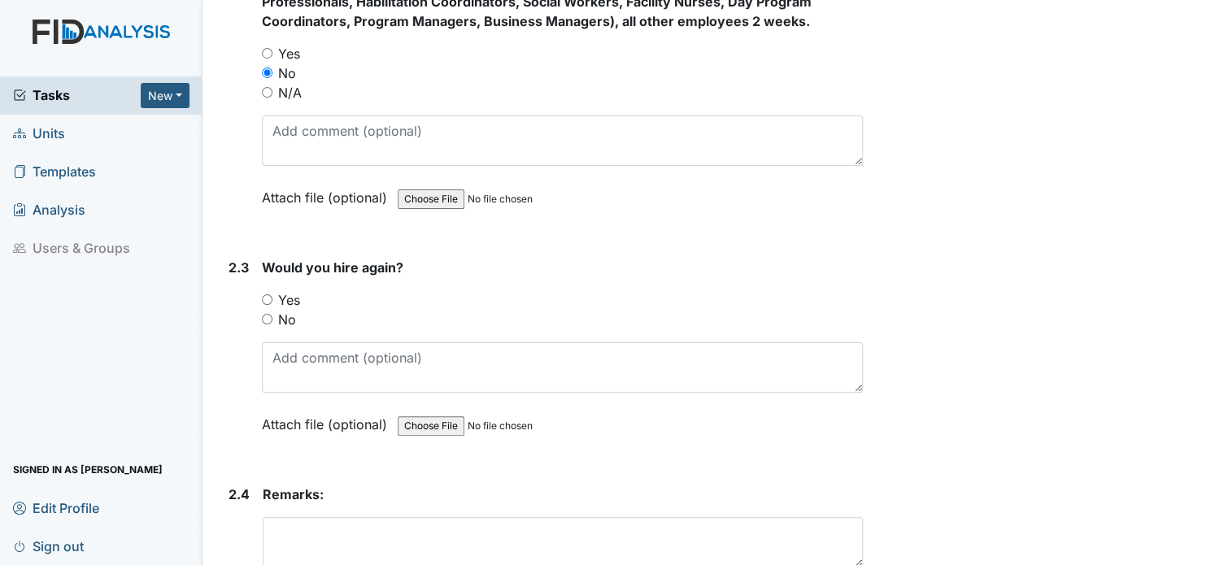
click at [270, 314] on input "No" at bounding box center [267, 319] width 11 height 11
radio input "true"
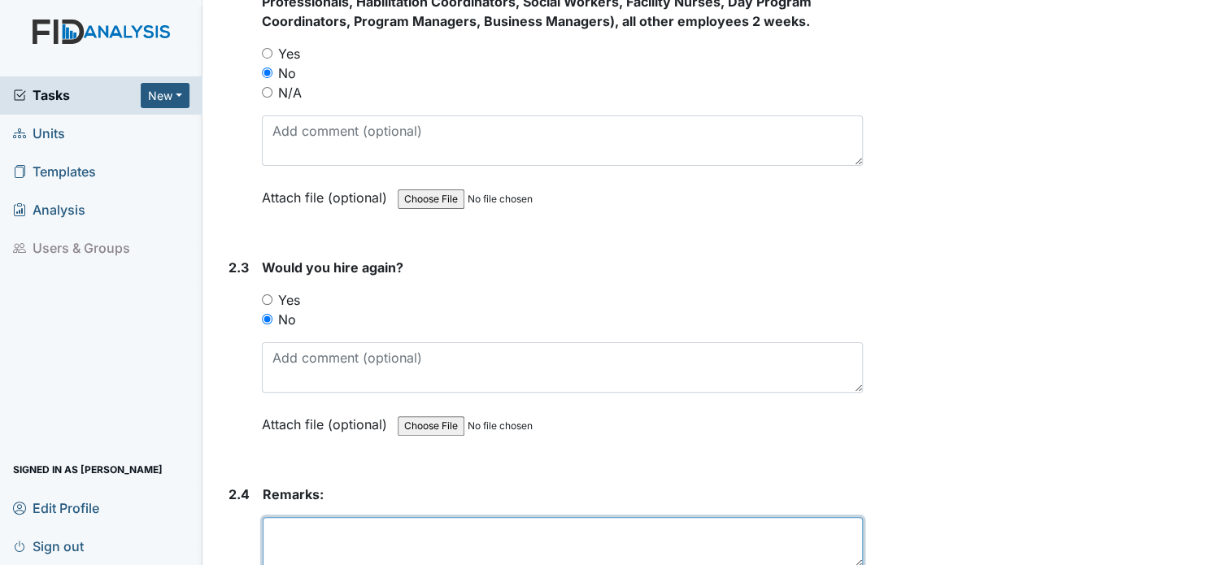
click at [289, 526] on textarea at bounding box center [563, 542] width 600 height 50
type textarea "Carol was a no call no show 10/"
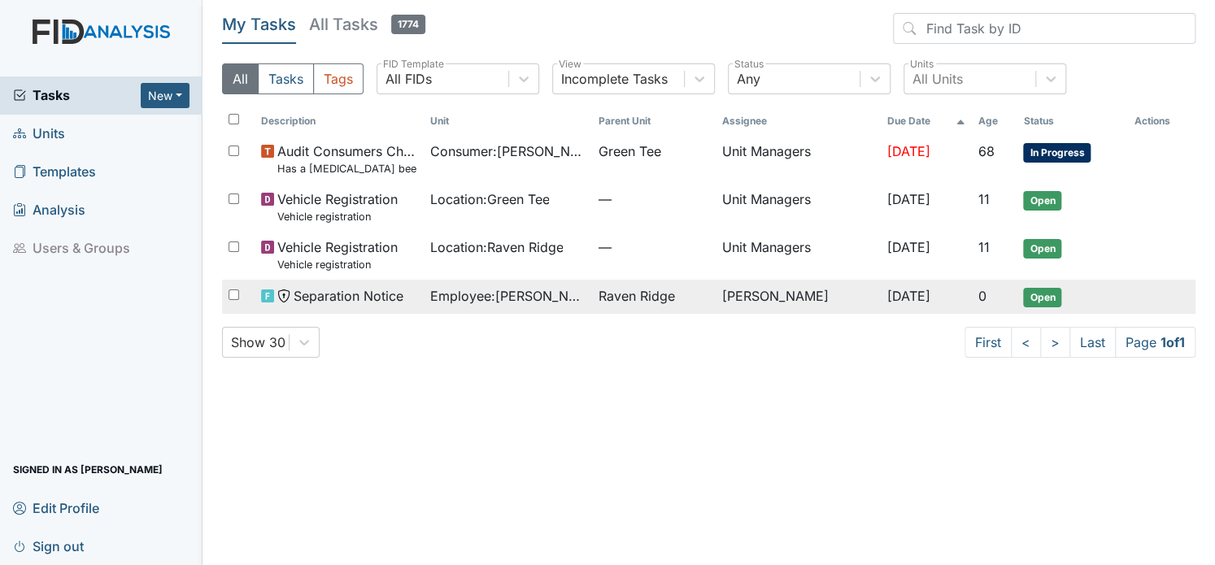
click at [370, 293] on span "Separation Notice" at bounding box center [349, 296] width 110 height 20
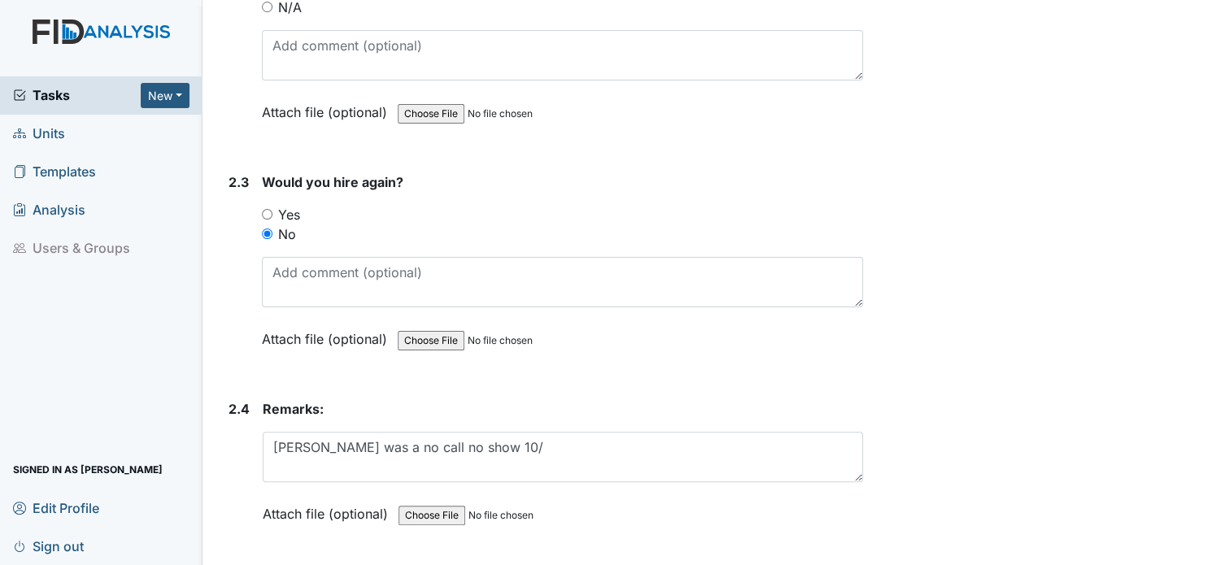
scroll to position [1350, 0]
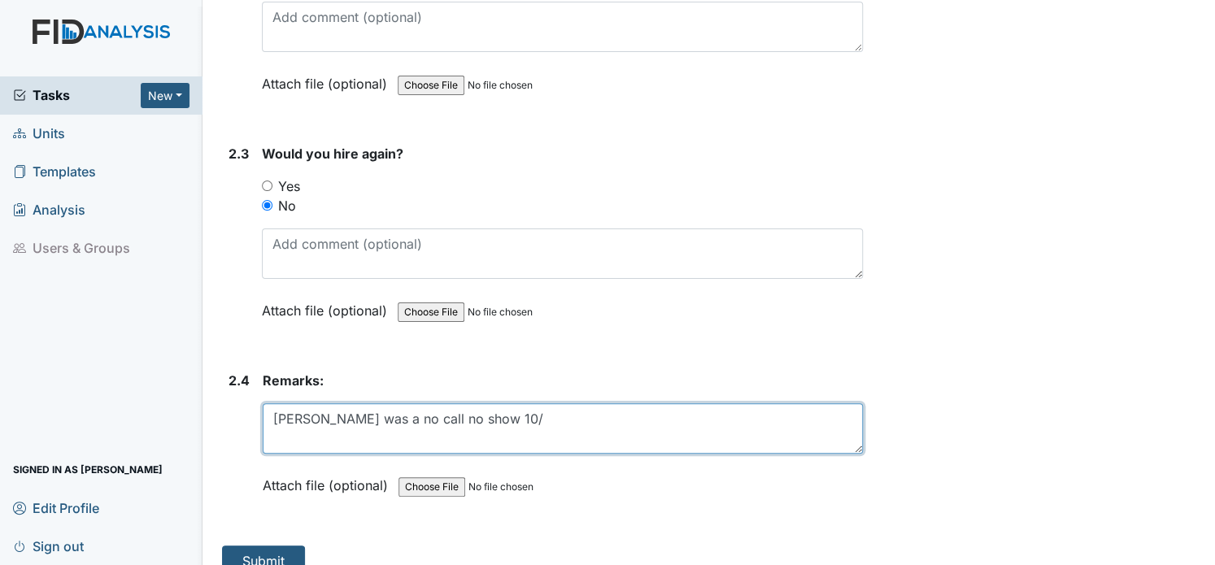
click at [489, 403] on textarea "Carol was a no call no show 10/" at bounding box center [563, 428] width 600 height 50
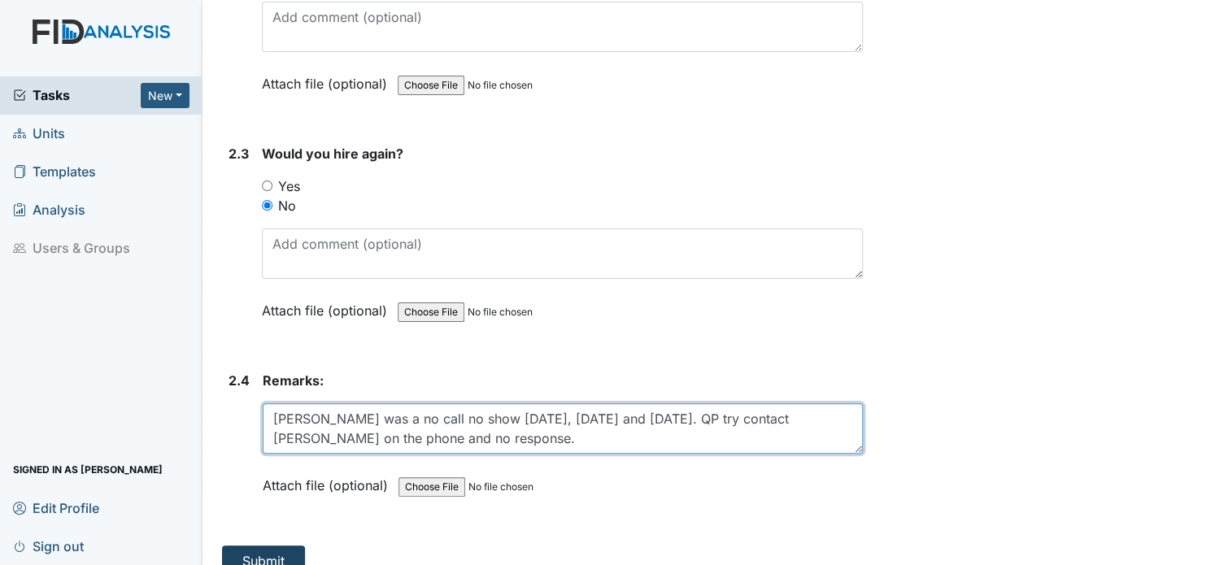
type textarea "Carol was a no call no show 10/10/2025, 10/11/2025 and 10/12/2025. QP try conta…"
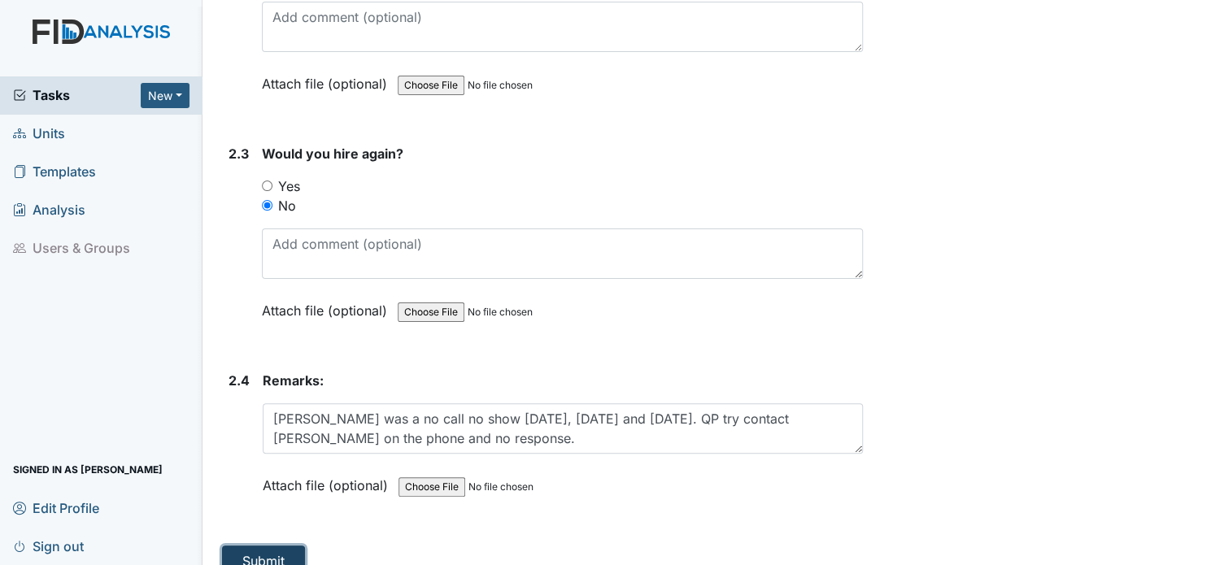
click at [246, 546] on button "Submit" at bounding box center [263, 561] width 83 height 31
